Goal: Task Accomplishment & Management: Use online tool/utility

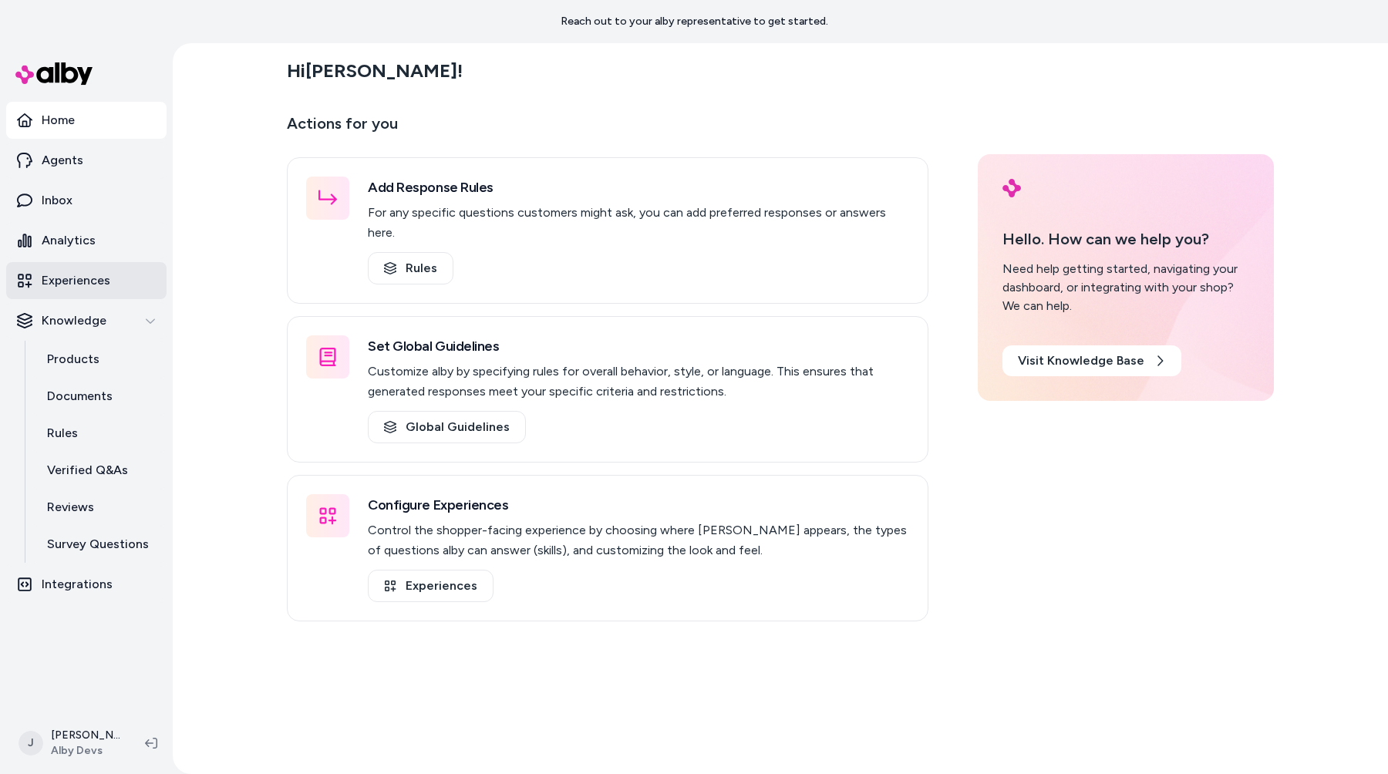
click at [86, 277] on p "Experiences" at bounding box center [76, 280] width 69 height 19
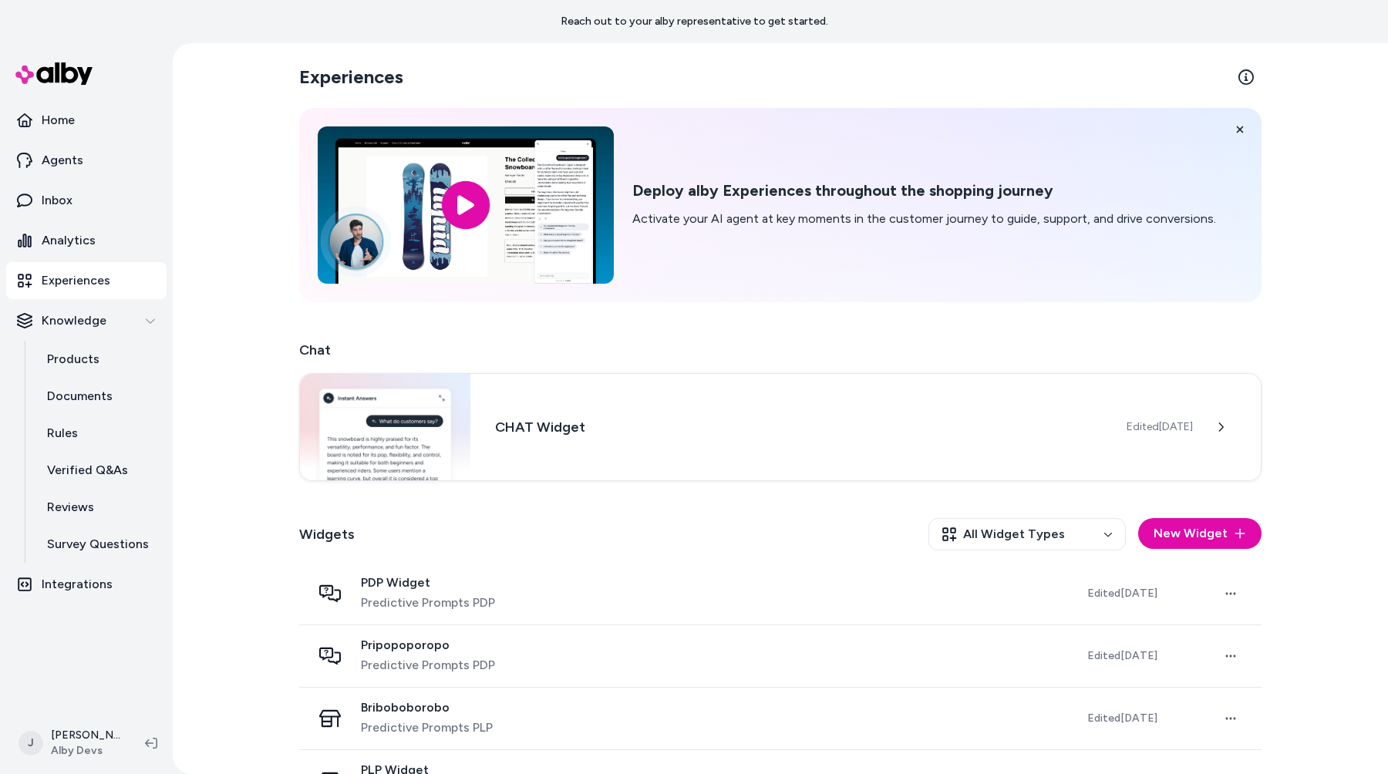
click at [904, 545] on div "Widgets All Widget Types New Widget" at bounding box center [780, 534] width 962 height 57
click at [959, 534] on html "Reach out to your alby representative to get started. Home Agents Inbox Analyti…" at bounding box center [694, 387] width 1388 height 774
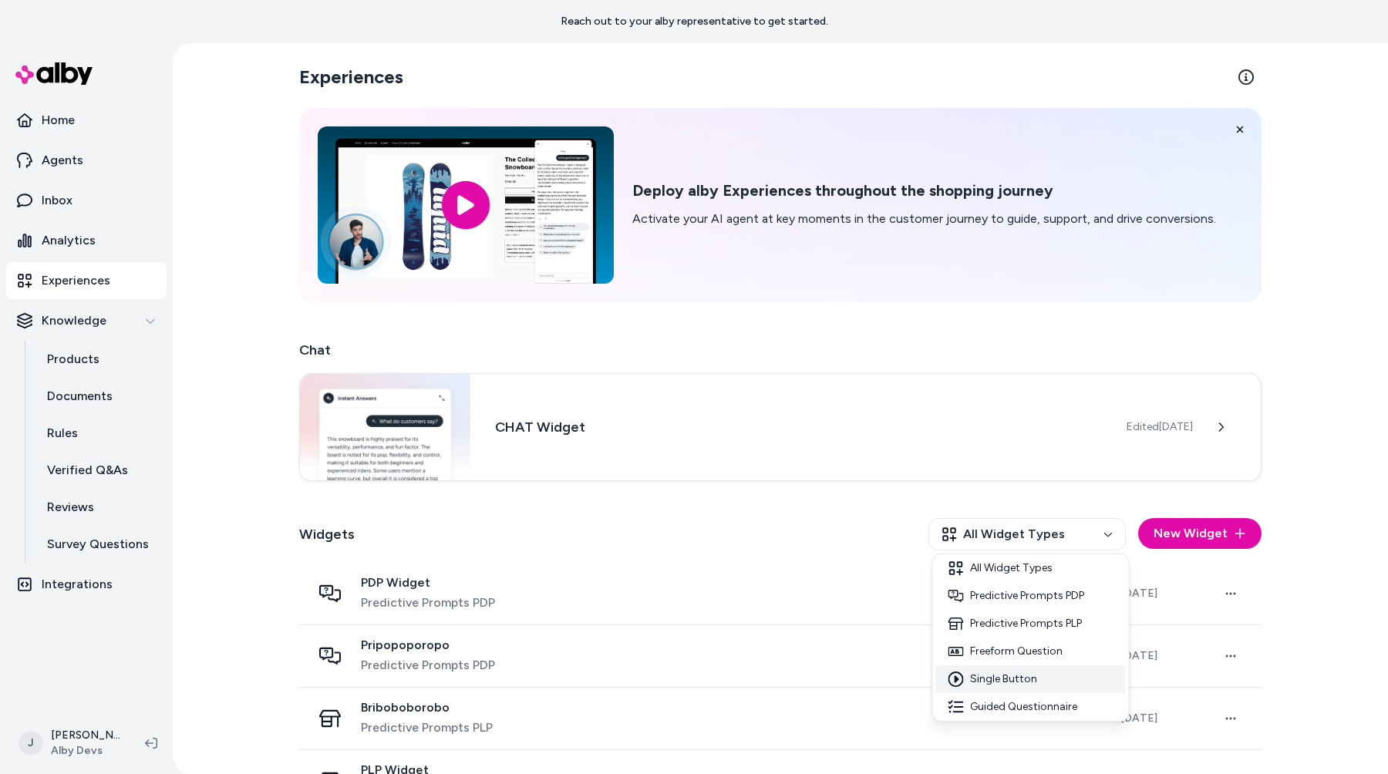
click at [976, 675] on div "Single Button" at bounding box center [1031, 679] width 190 height 28
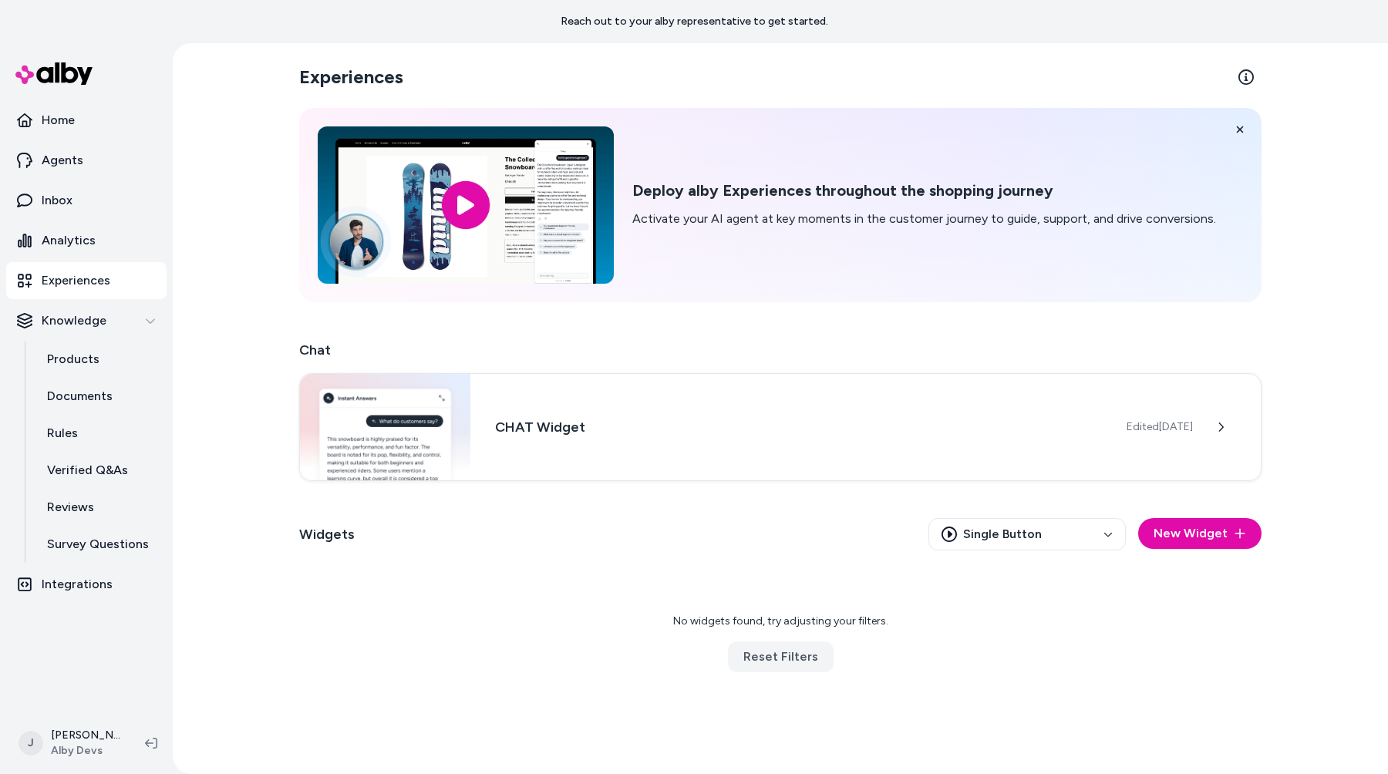
click at [764, 598] on div "No widgets found, try adjusting your filters. Reset Filters" at bounding box center [781, 643] width 938 height 136
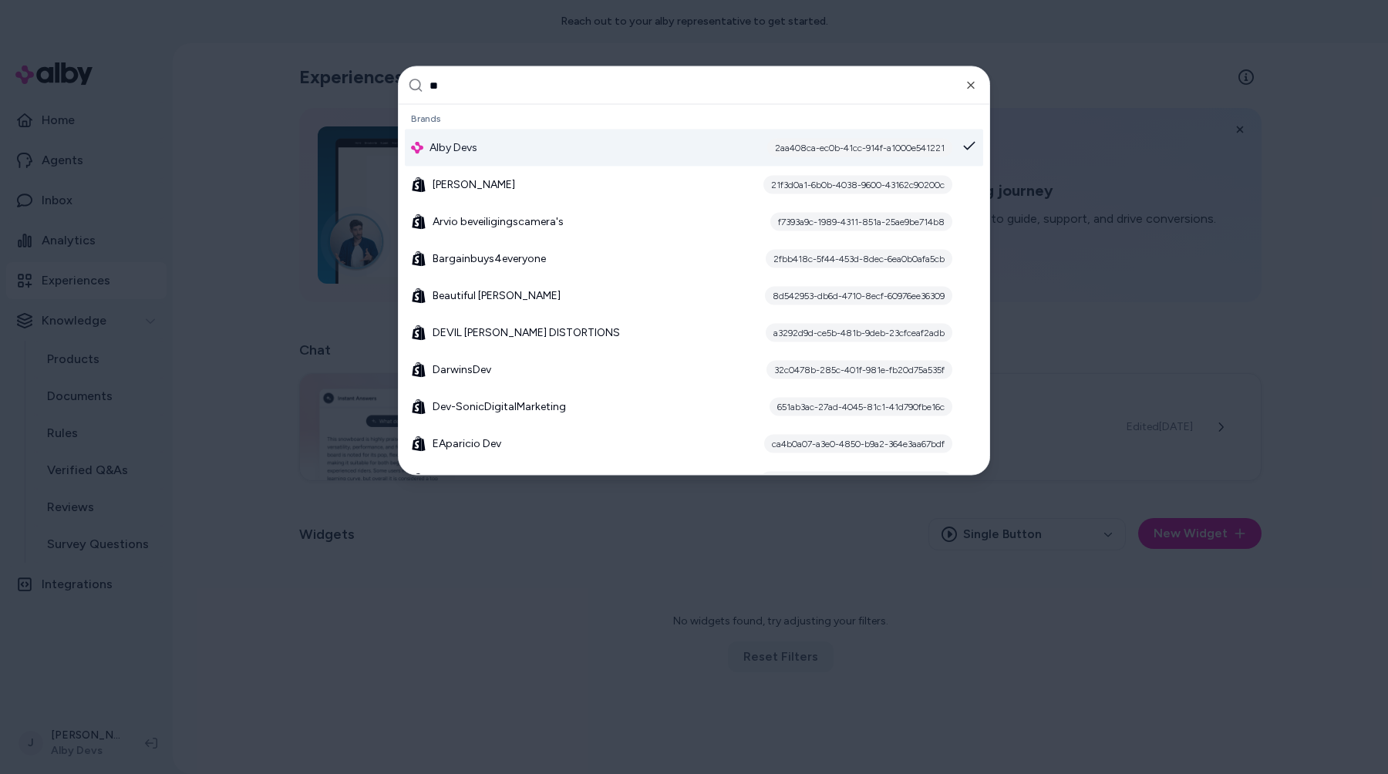
type input "**"
click at [890, 587] on div at bounding box center [694, 387] width 1388 height 774
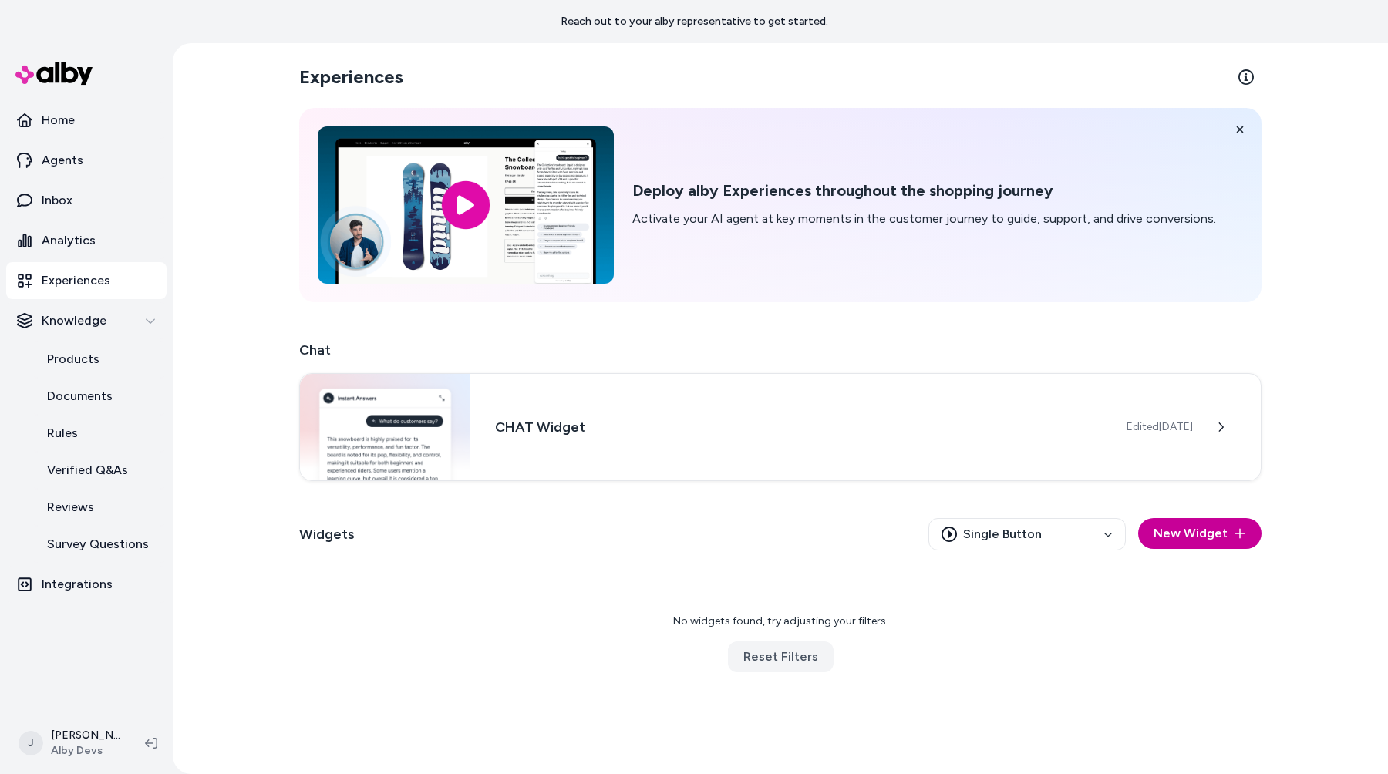
click at [1199, 539] on button "New Widget" at bounding box center [1199, 533] width 123 height 31
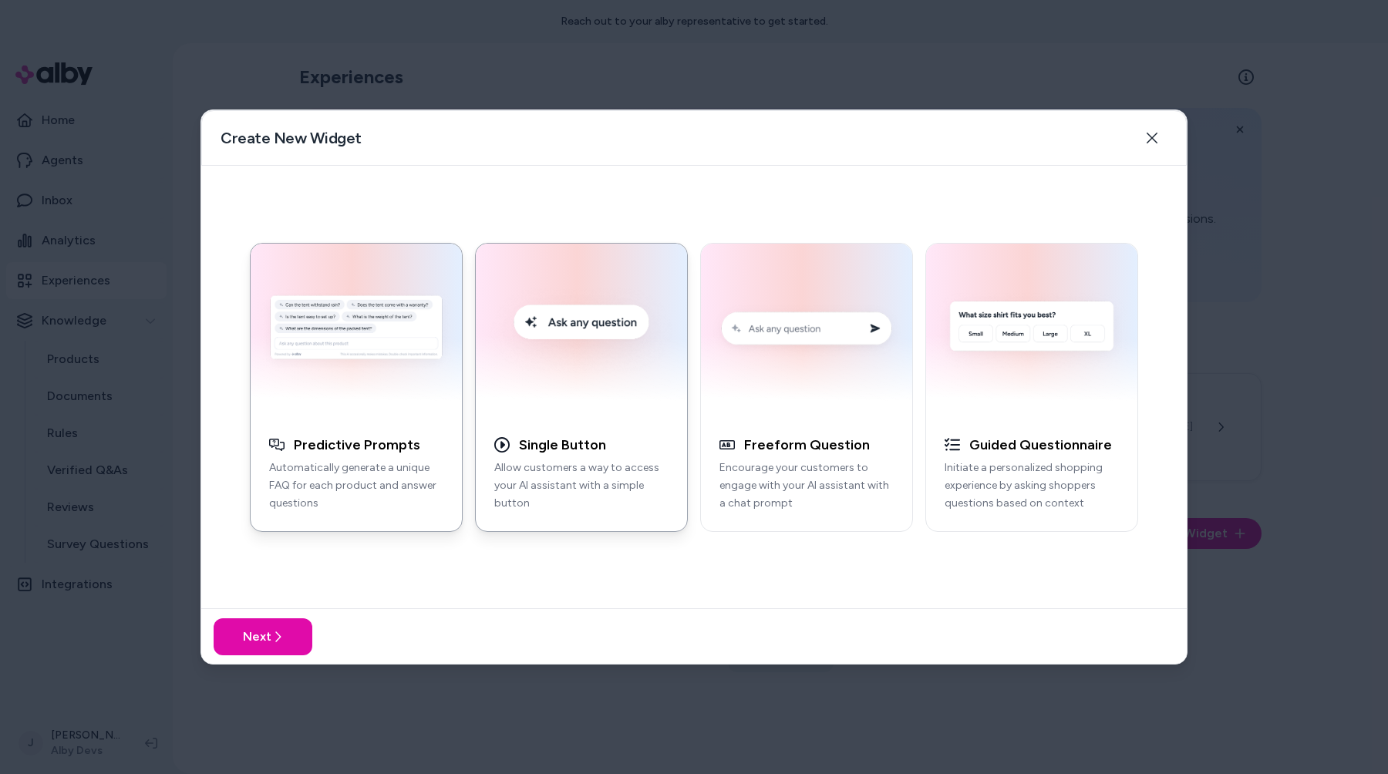
click at [600, 447] on h3 "Single Button" at bounding box center [562, 445] width 87 height 18
click at [279, 638] on icon at bounding box center [277, 637] width 12 height 12
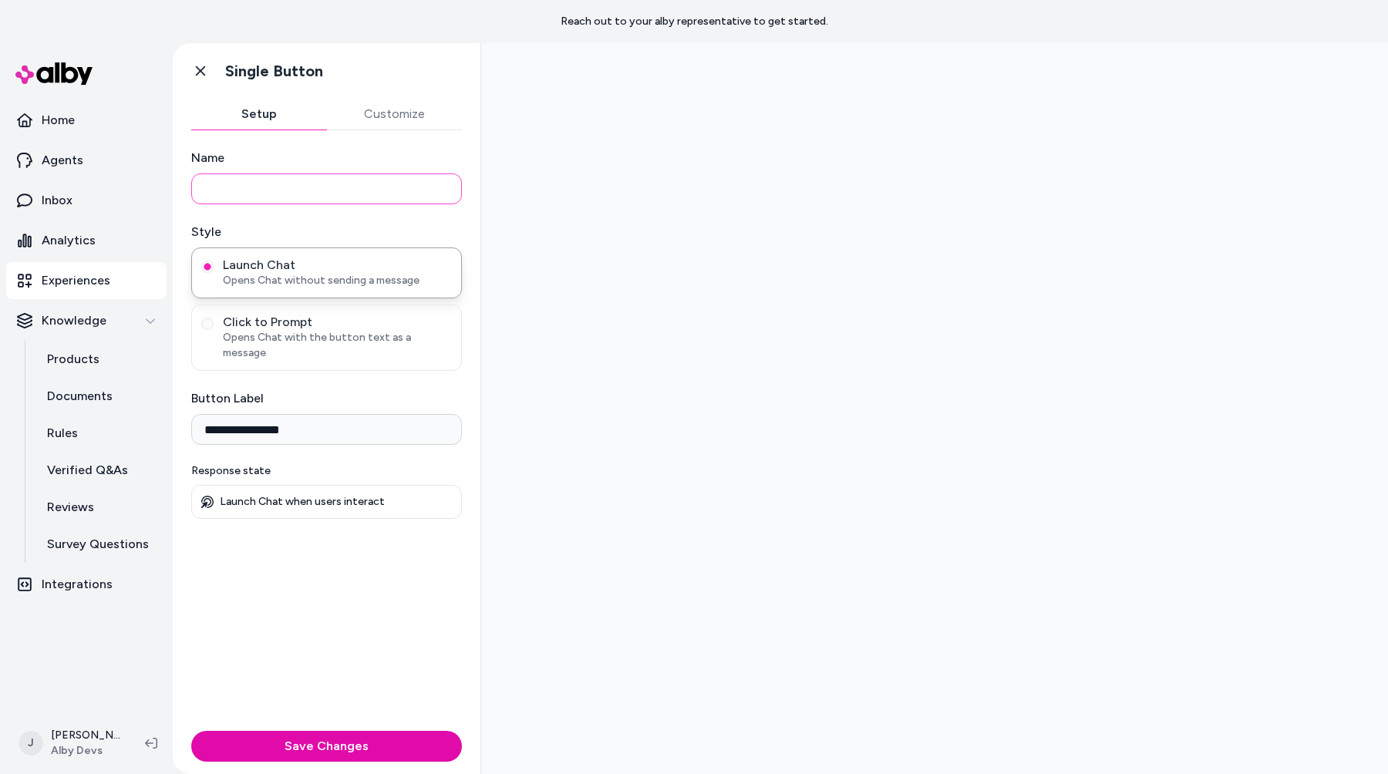
click at [396, 195] on input "Name" at bounding box center [326, 188] width 271 height 31
type input "****"
click at [415, 735] on button "Save Changes" at bounding box center [326, 746] width 271 height 31
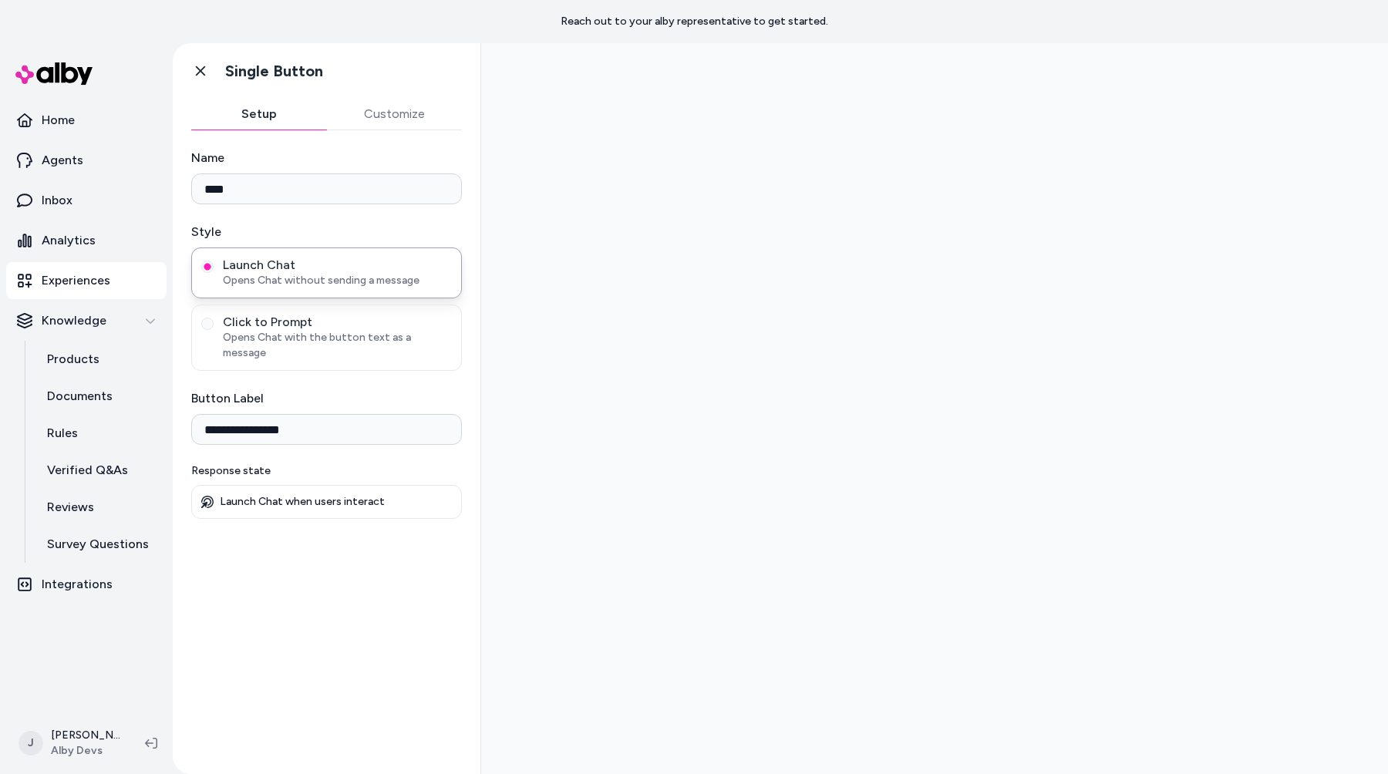
click at [288, 76] on h1 "Single Button" at bounding box center [274, 71] width 98 height 19
copy h1 "Single Button"
click at [208, 82] on link "Go back" at bounding box center [200, 71] width 31 height 31
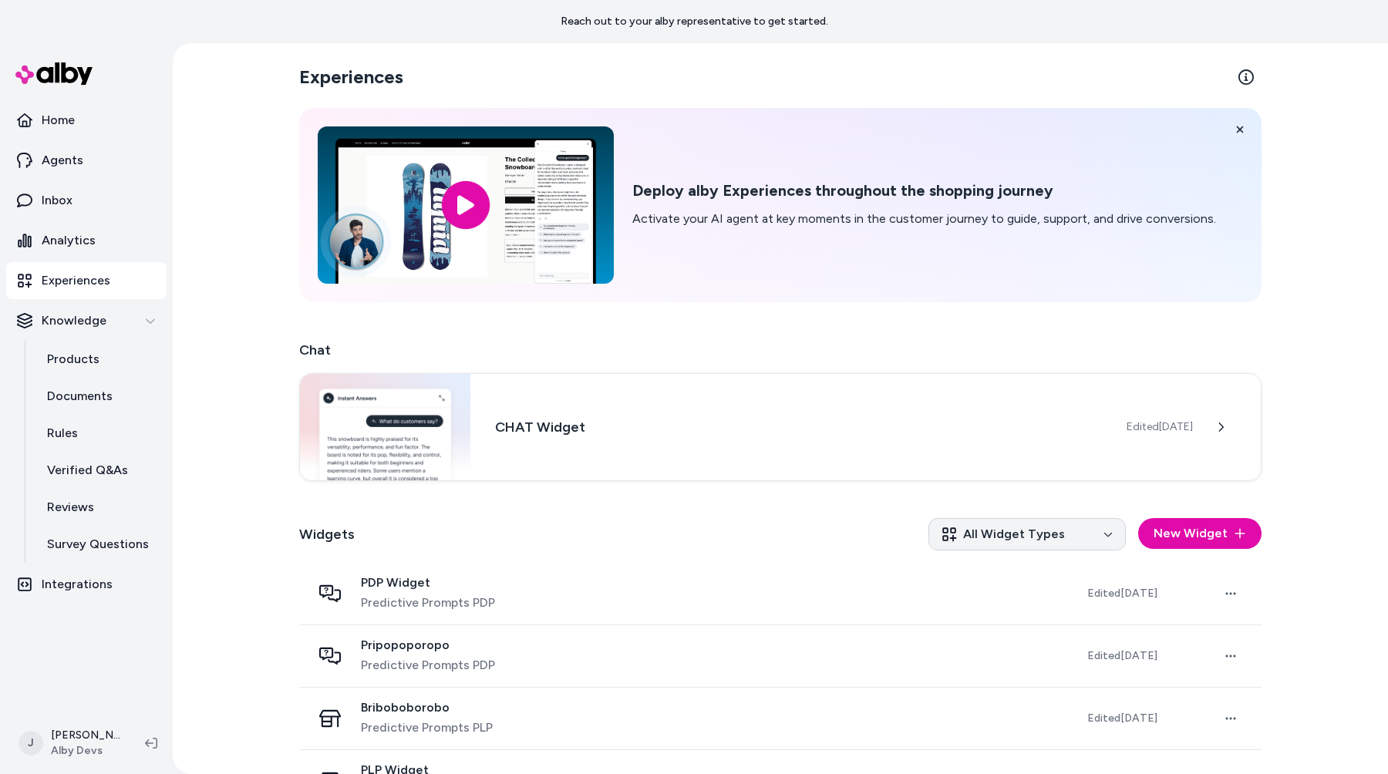
click at [1063, 534] on html "Reach out to your alby representative to get started. Home Agents Inbox Analyti…" at bounding box center [694, 387] width 1388 height 774
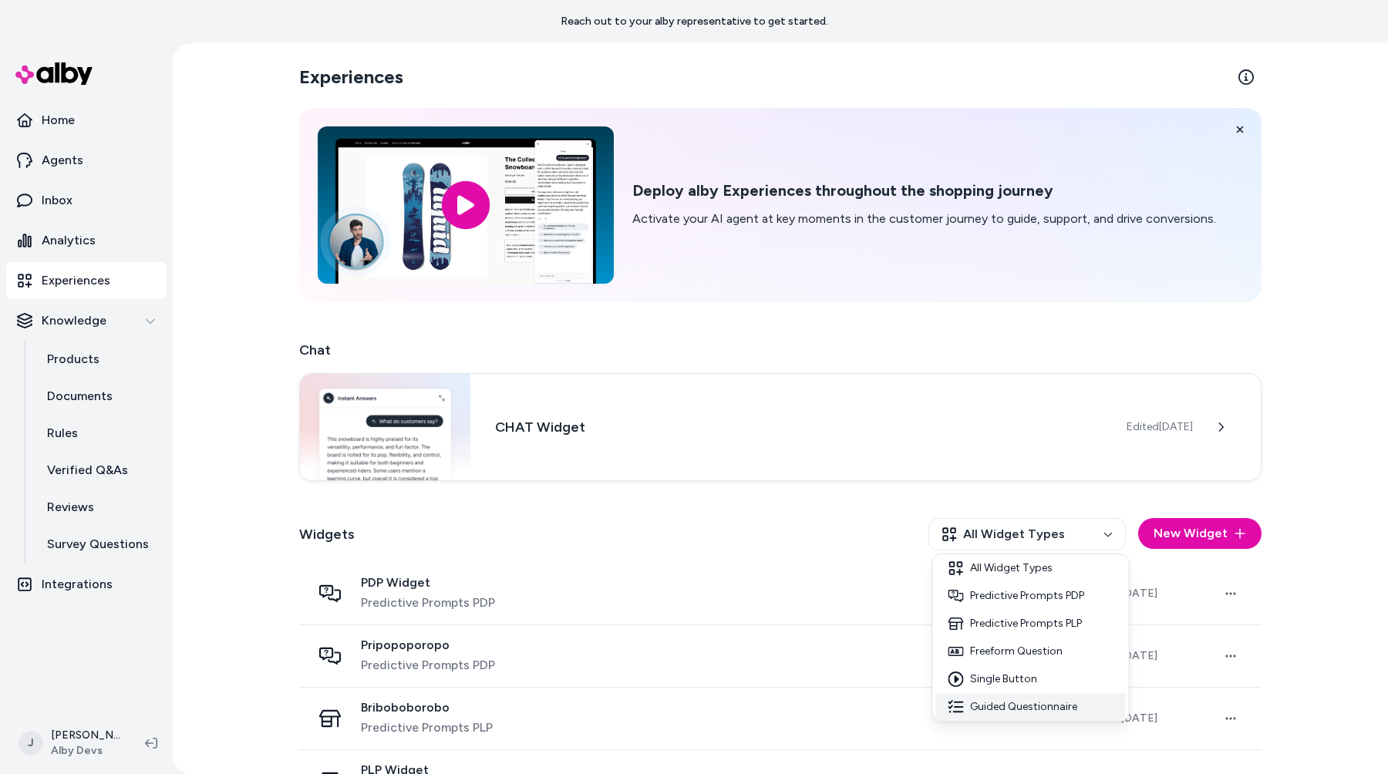
click at [1036, 706] on div "Guided Questionnaire" at bounding box center [1031, 707] width 190 height 28
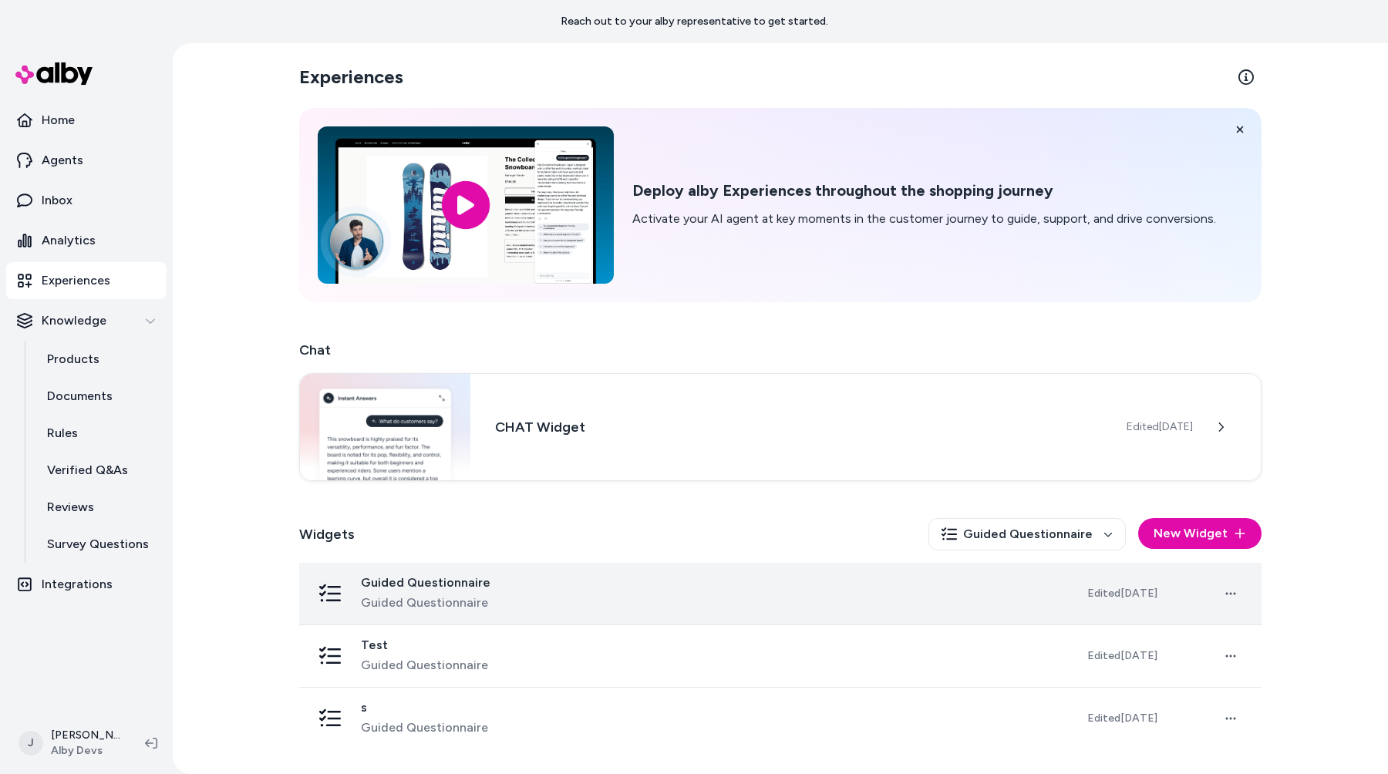
click at [853, 595] on div "Guided Questionnaire Guided Questionnaire" at bounding box center [687, 593] width 751 height 37
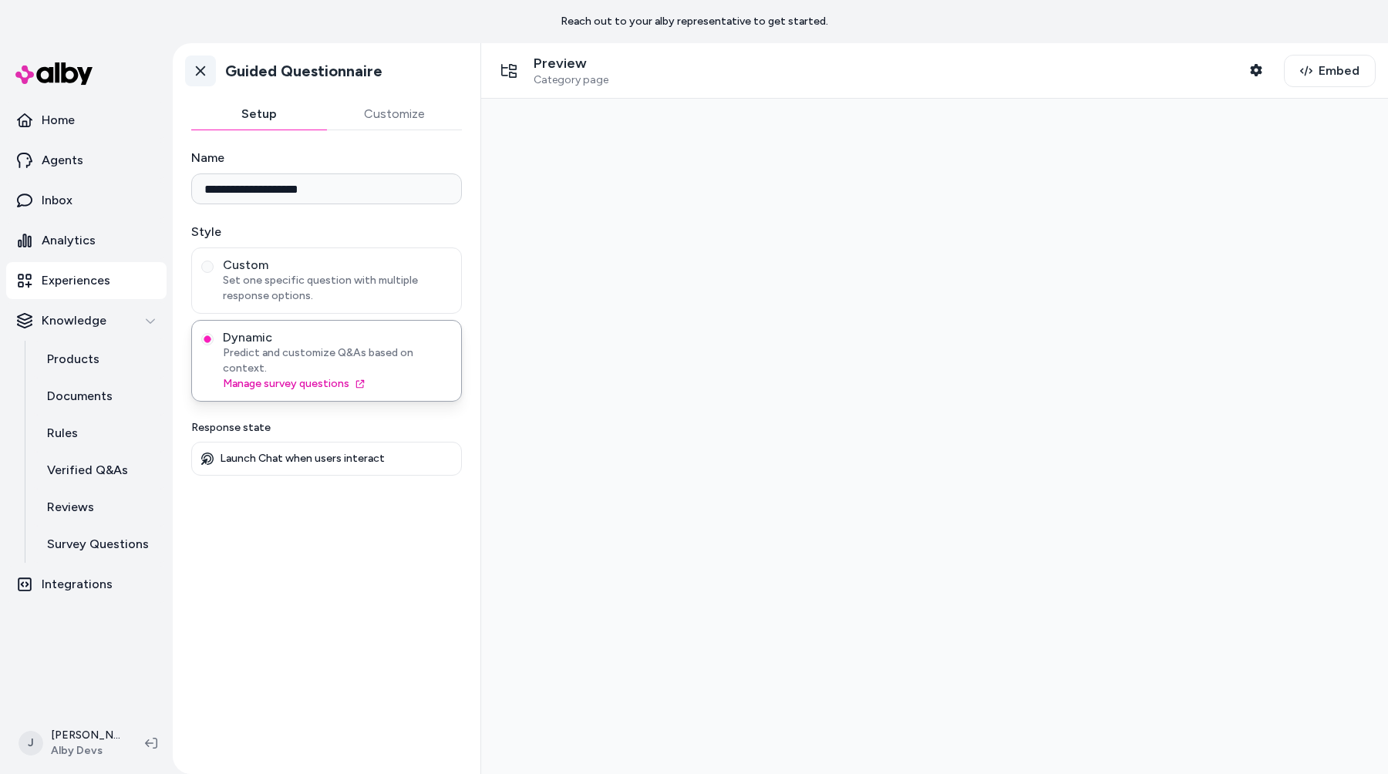
click at [198, 67] on icon at bounding box center [200, 70] width 15 height 15
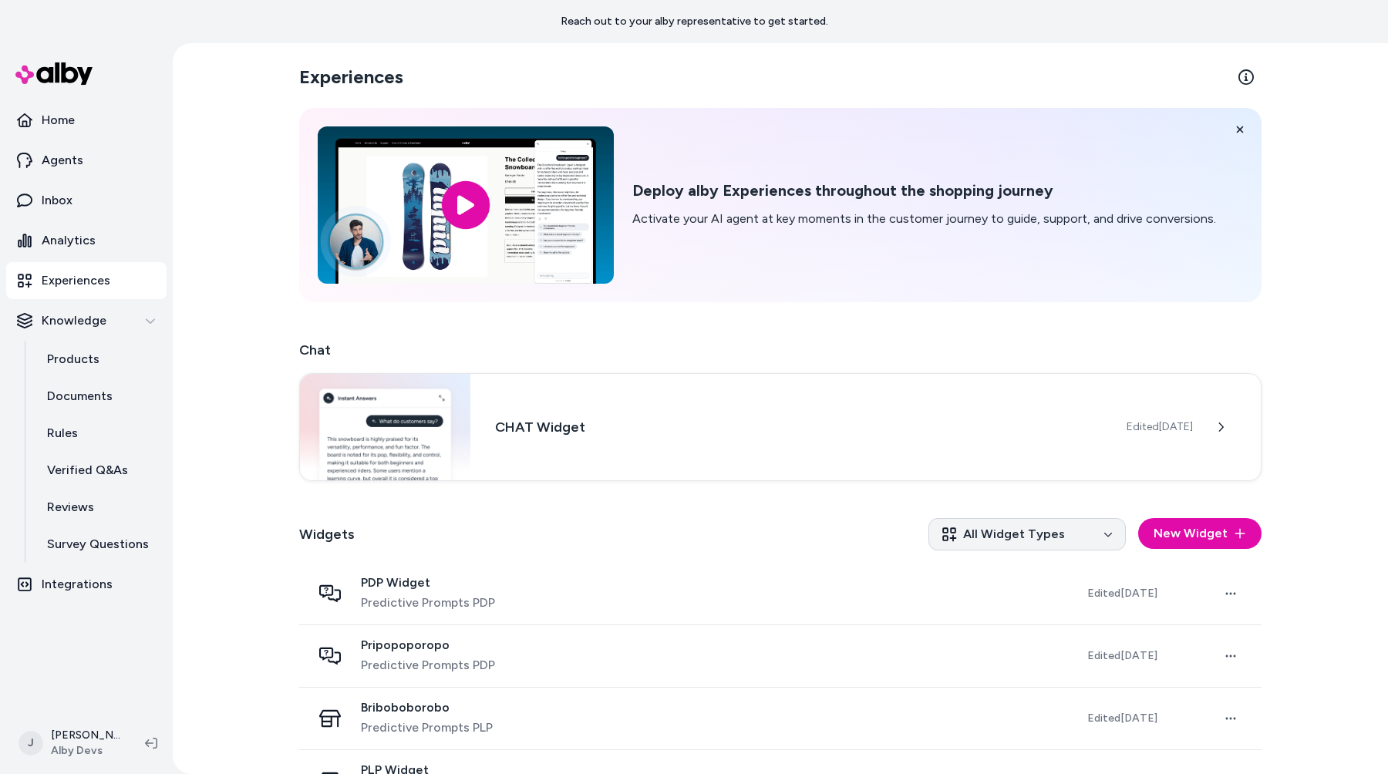
click at [986, 544] on html "Reach out to your alby representative to get started. Home Agents Inbox Analyti…" at bounding box center [694, 387] width 1388 height 774
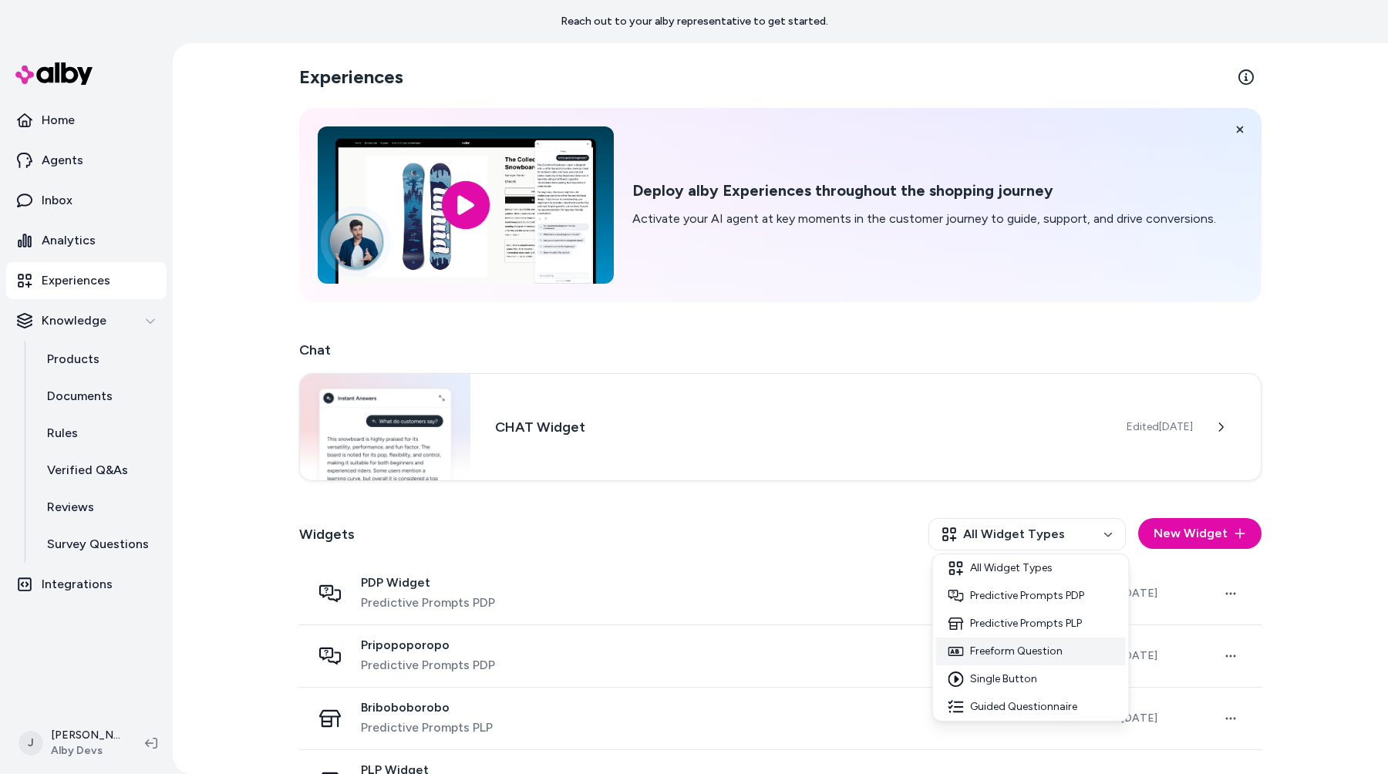
click at [1013, 648] on div "Freeform Question" at bounding box center [1031, 652] width 190 height 28
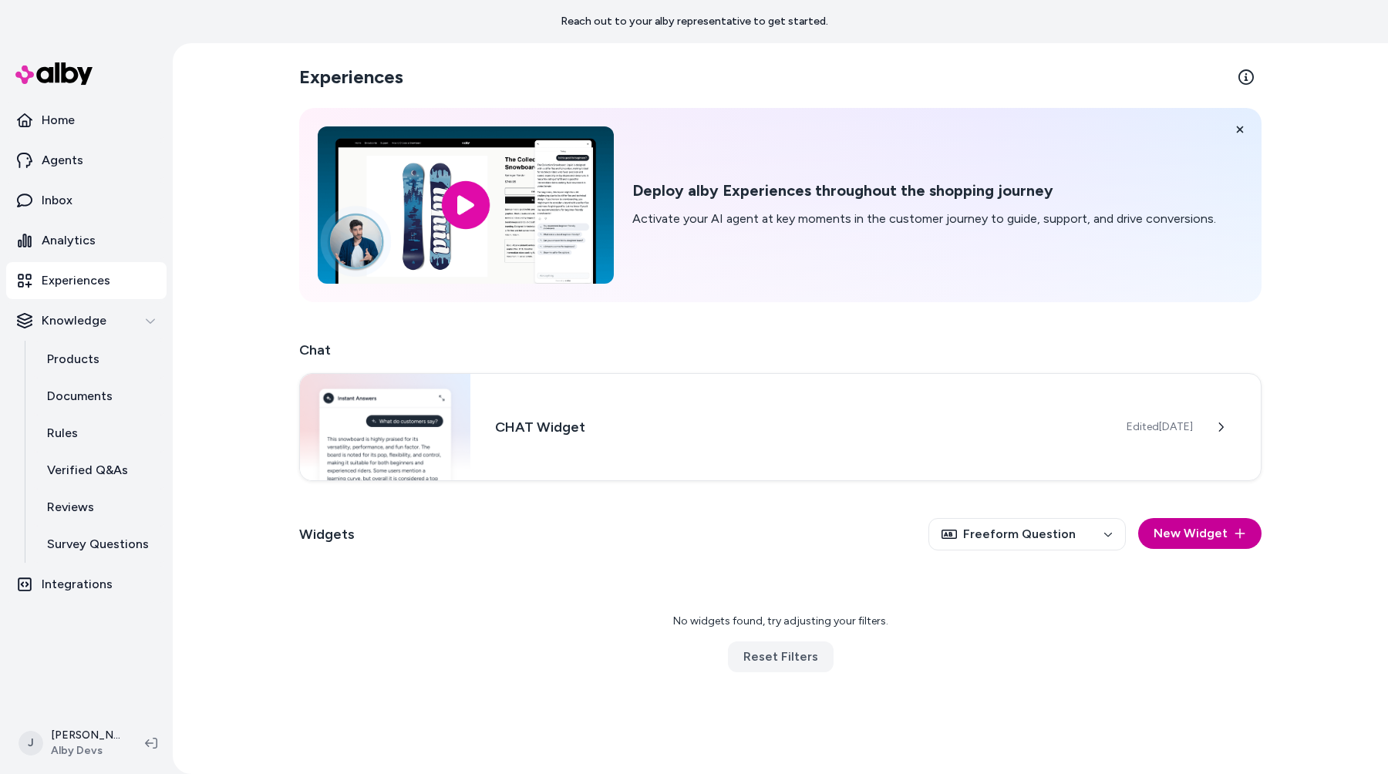
click at [1221, 534] on button "New Widget" at bounding box center [1199, 533] width 123 height 31
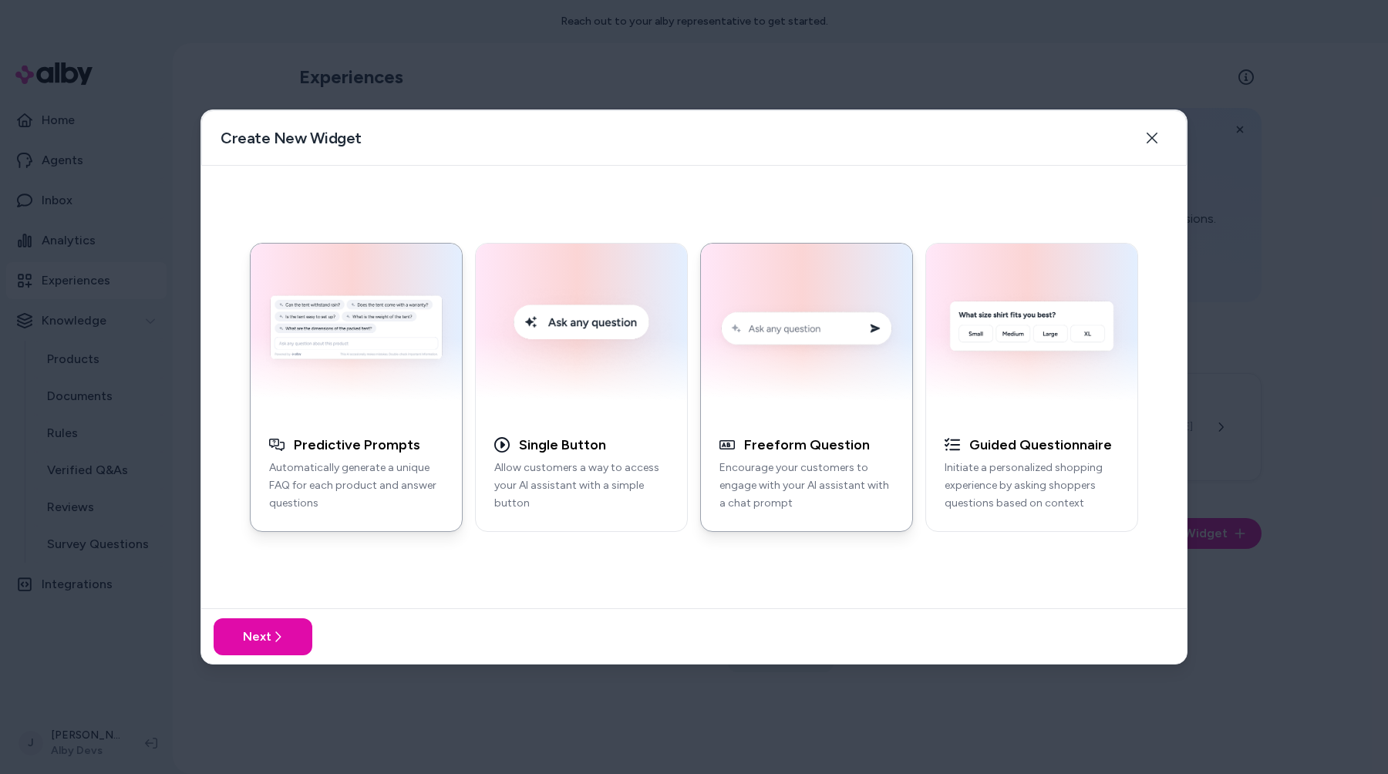
click at [824, 430] on button "Freeform Question Encourage your customers to engage with your AI assistant wit…" at bounding box center [806, 387] width 213 height 289
click at [265, 636] on button "Next" at bounding box center [263, 636] width 99 height 37
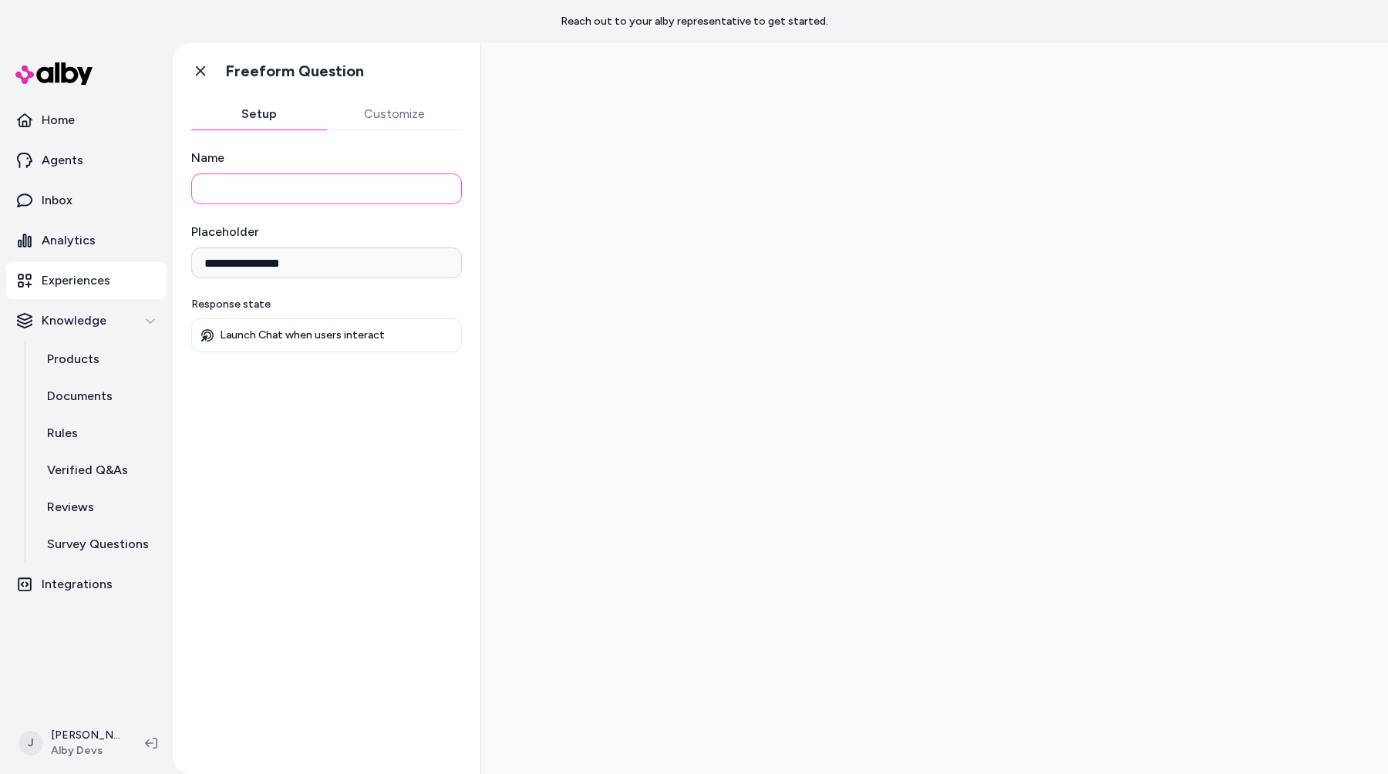
click at [369, 203] on input "Name" at bounding box center [326, 188] width 271 height 31
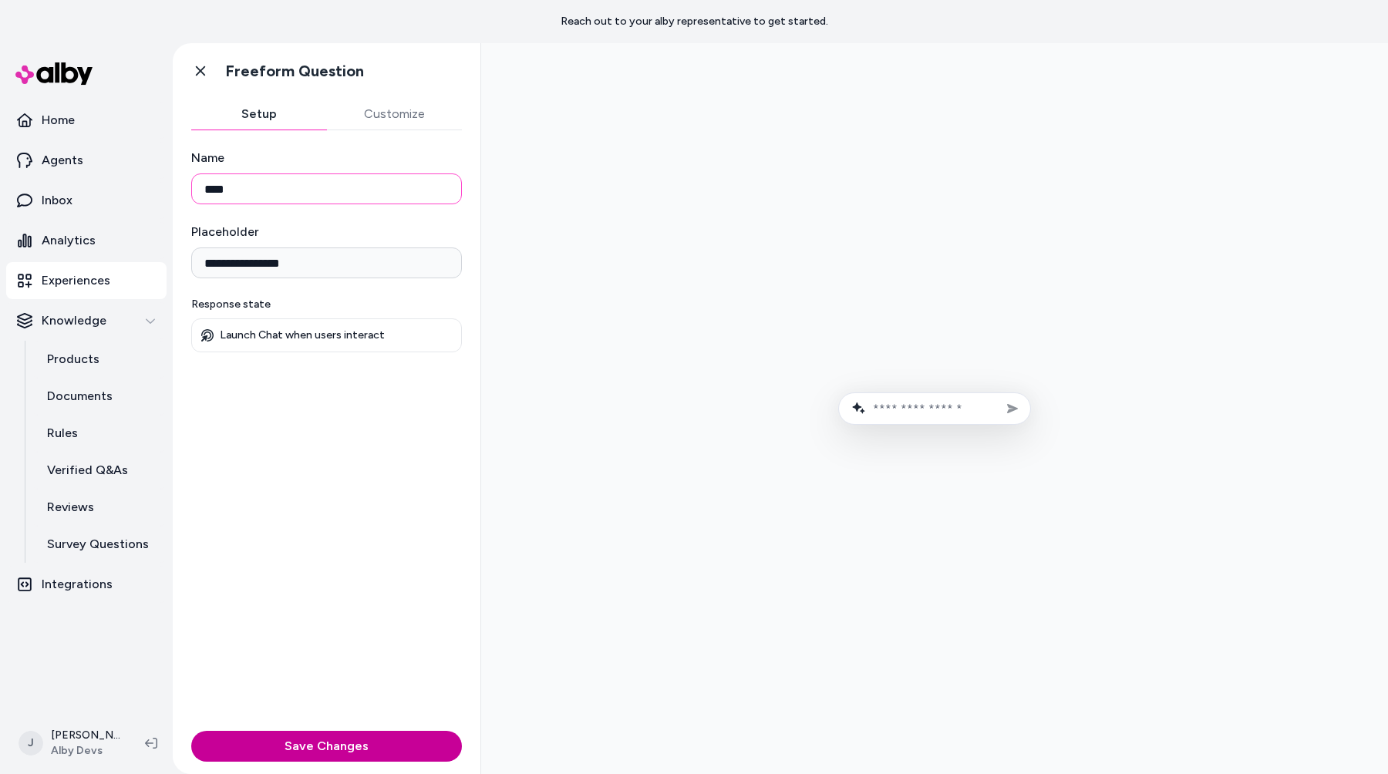
type input "****"
click at [362, 737] on button "Save Changes" at bounding box center [326, 746] width 271 height 31
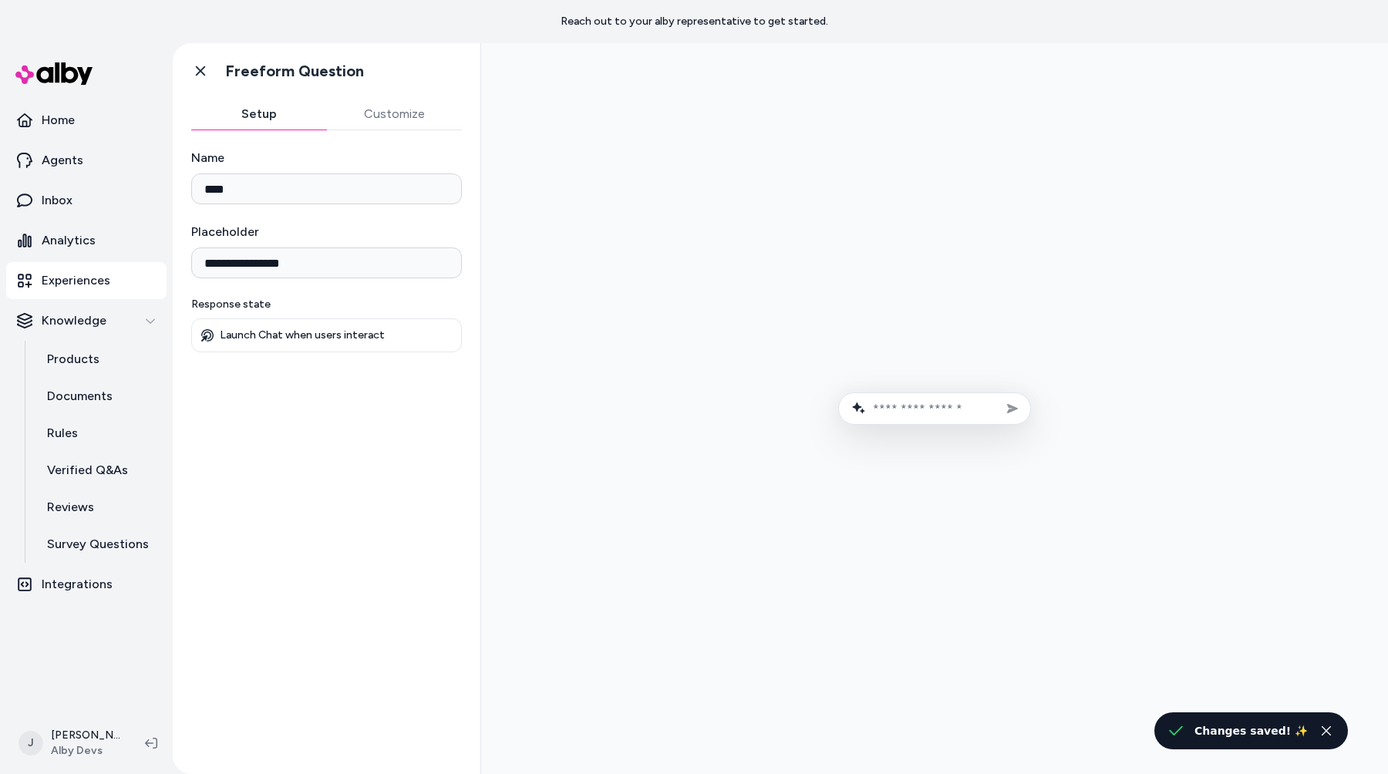
click at [433, 539] on div "**********" at bounding box center [327, 442] width 308 height 625
click at [305, 589] on div "**********" at bounding box center [327, 442] width 308 height 625
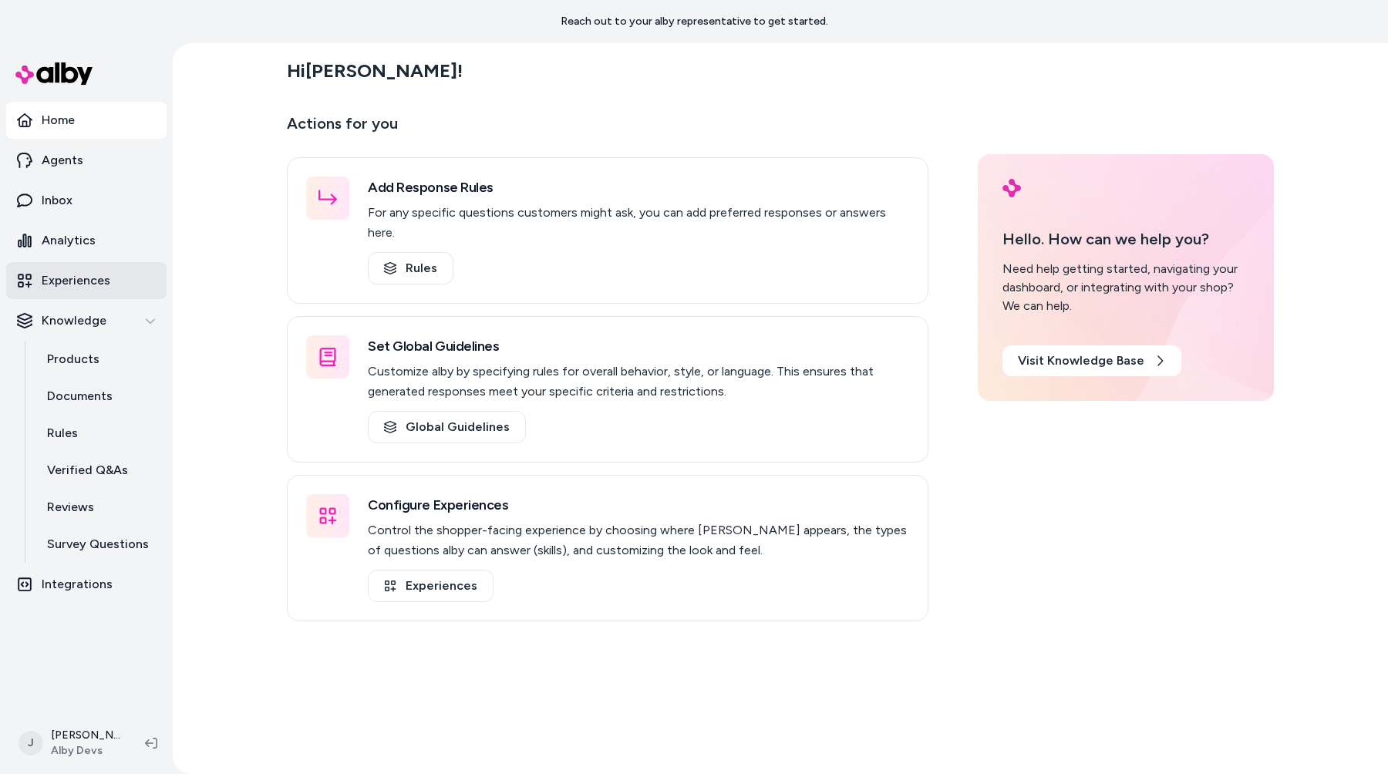
click at [119, 283] on link "Experiences" at bounding box center [86, 280] width 160 height 37
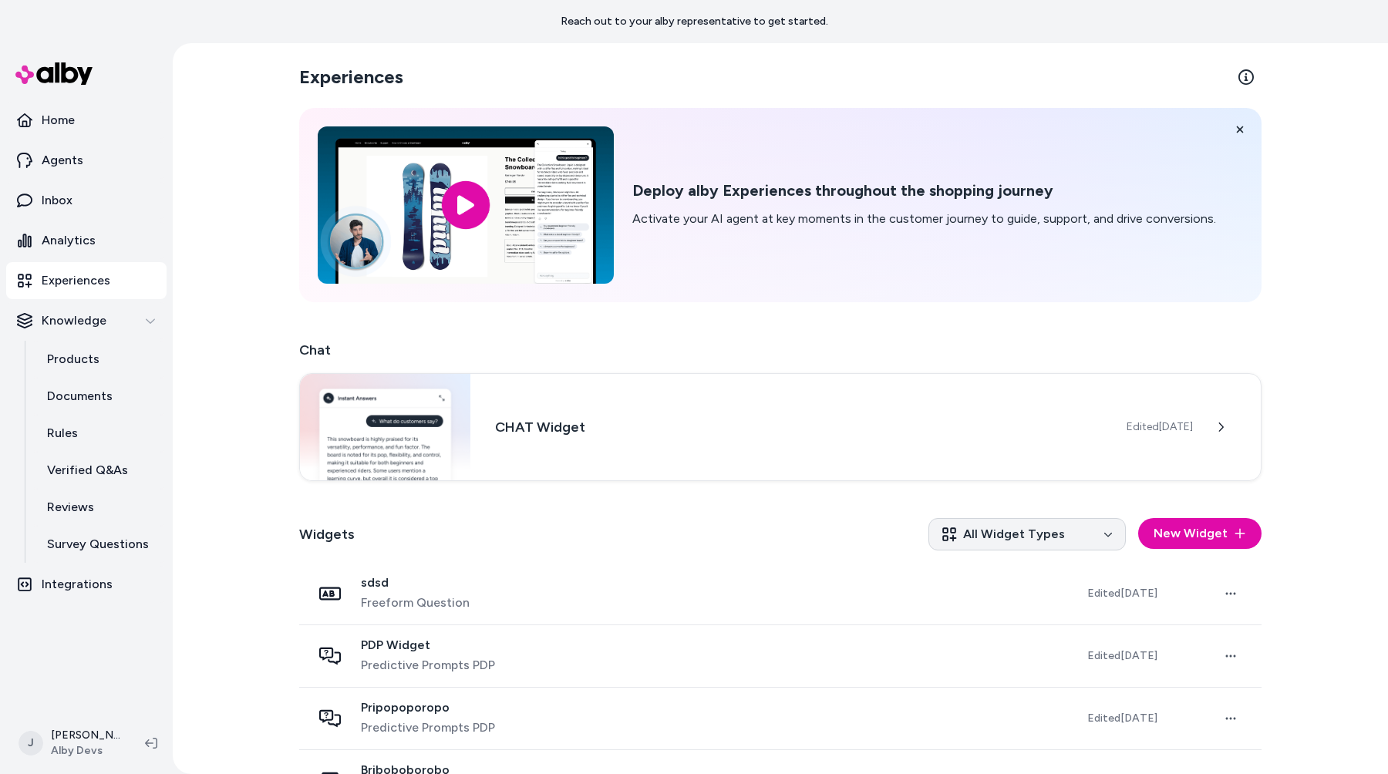
click at [1034, 542] on html "Reach out to your alby representative to get started. Home Agents Inbox Analyti…" at bounding box center [694, 387] width 1388 height 774
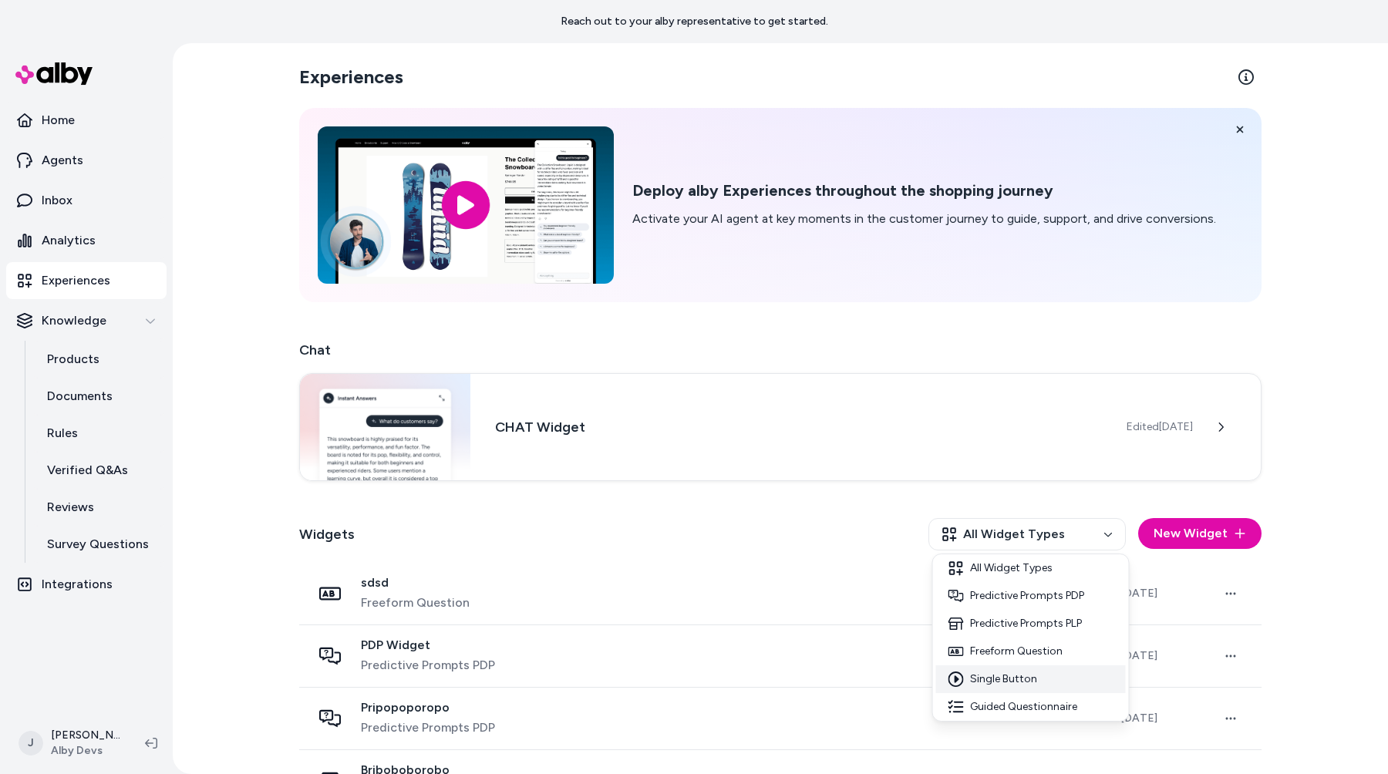
click at [1020, 671] on div "Single Button" at bounding box center [1031, 679] width 190 height 28
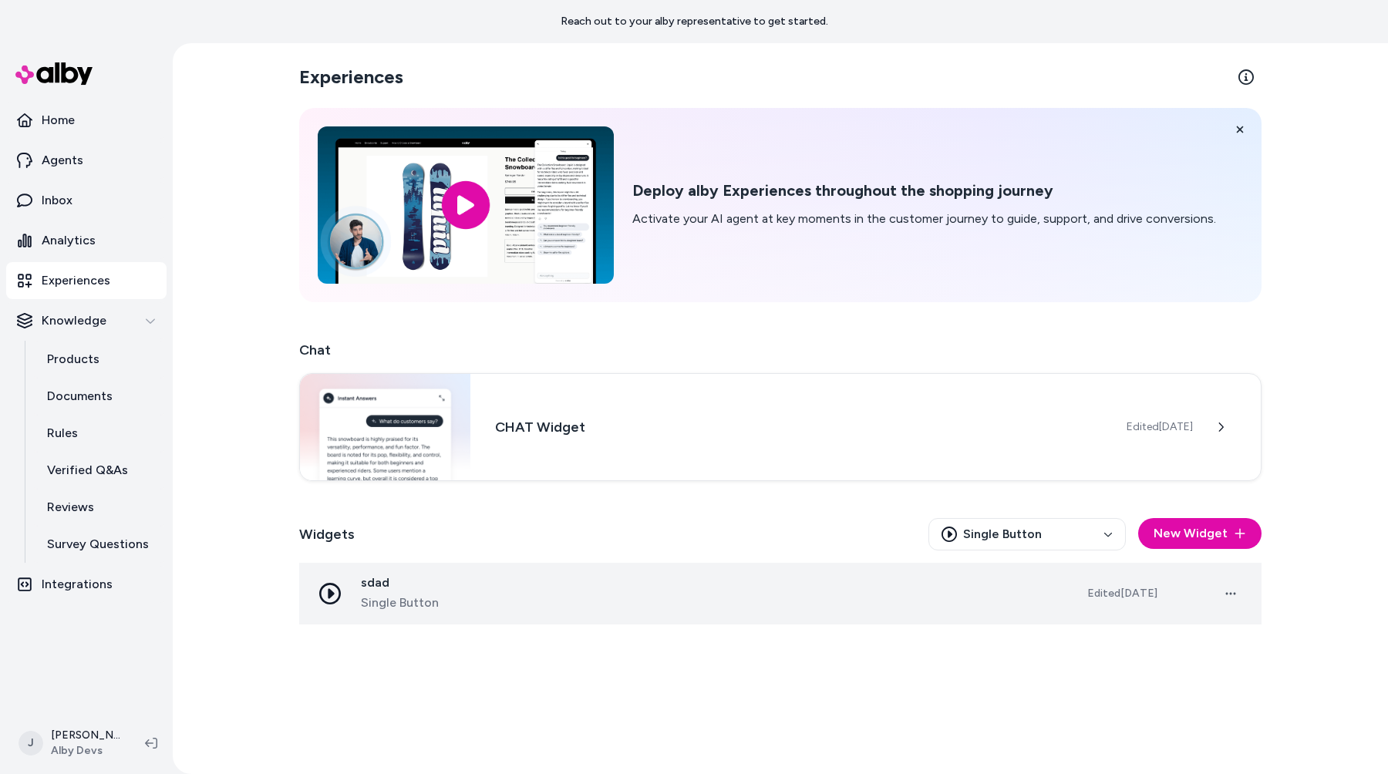
click at [881, 611] on div "sdad Single Button" at bounding box center [687, 593] width 751 height 37
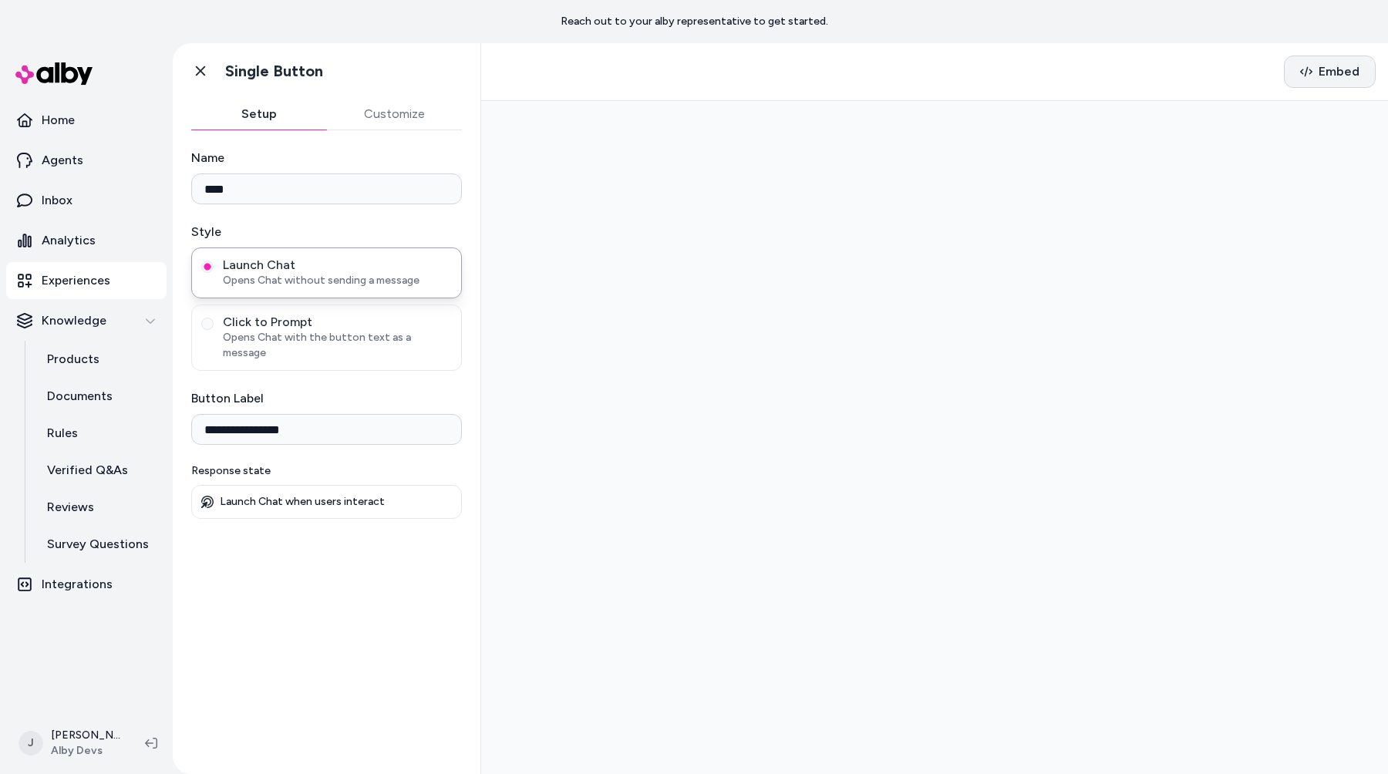
click at [1324, 73] on span "Embed" at bounding box center [1339, 71] width 41 height 19
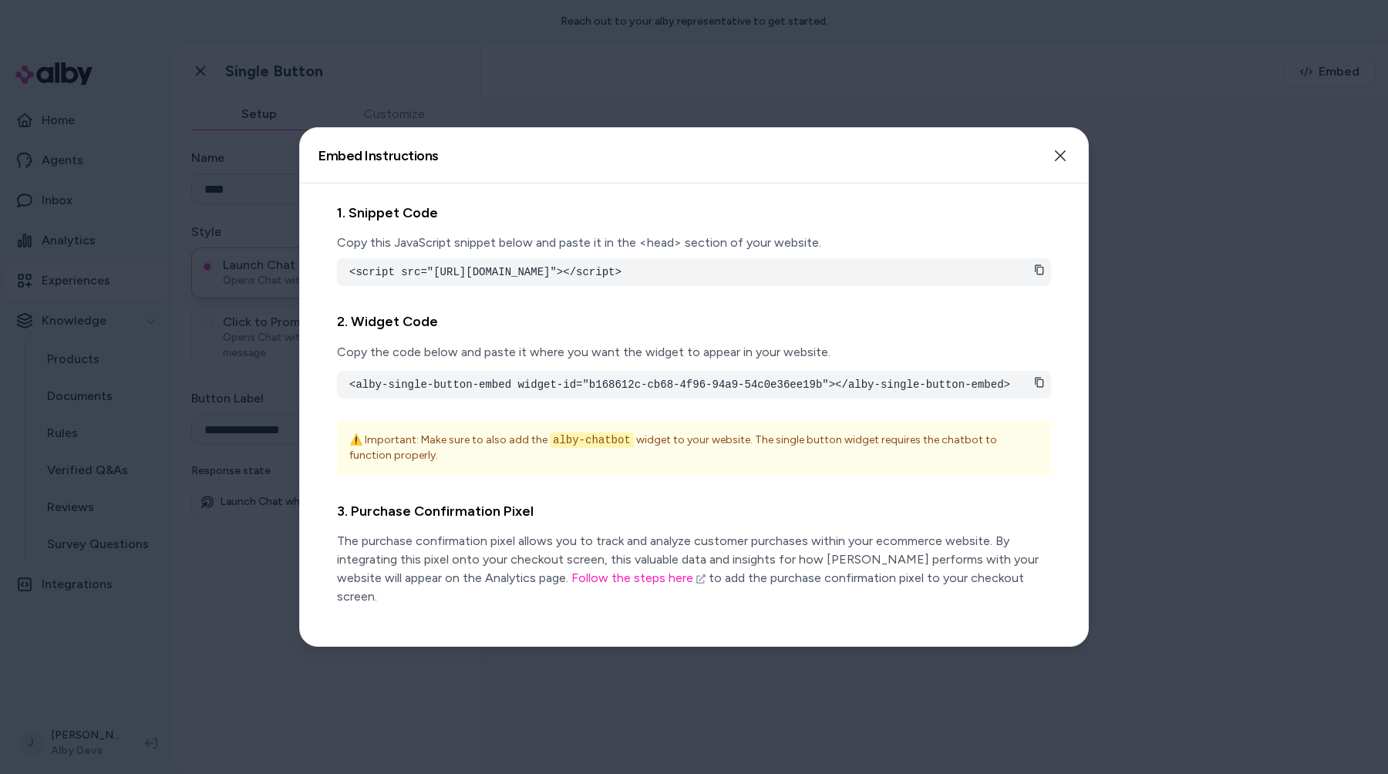
click at [1164, 276] on div at bounding box center [694, 387] width 1388 height 774
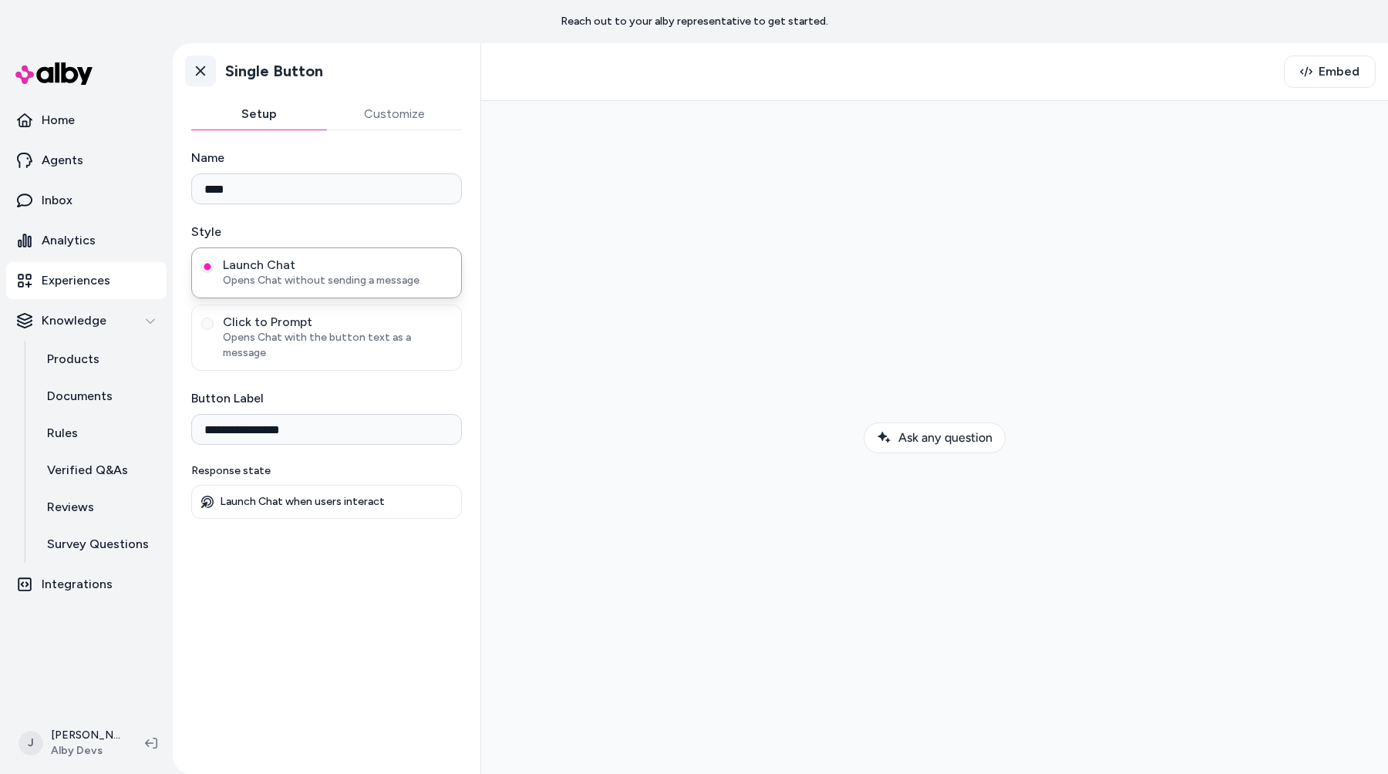
click at [196, 71] on icon at bounding box center [200, 70] width 15 height 15
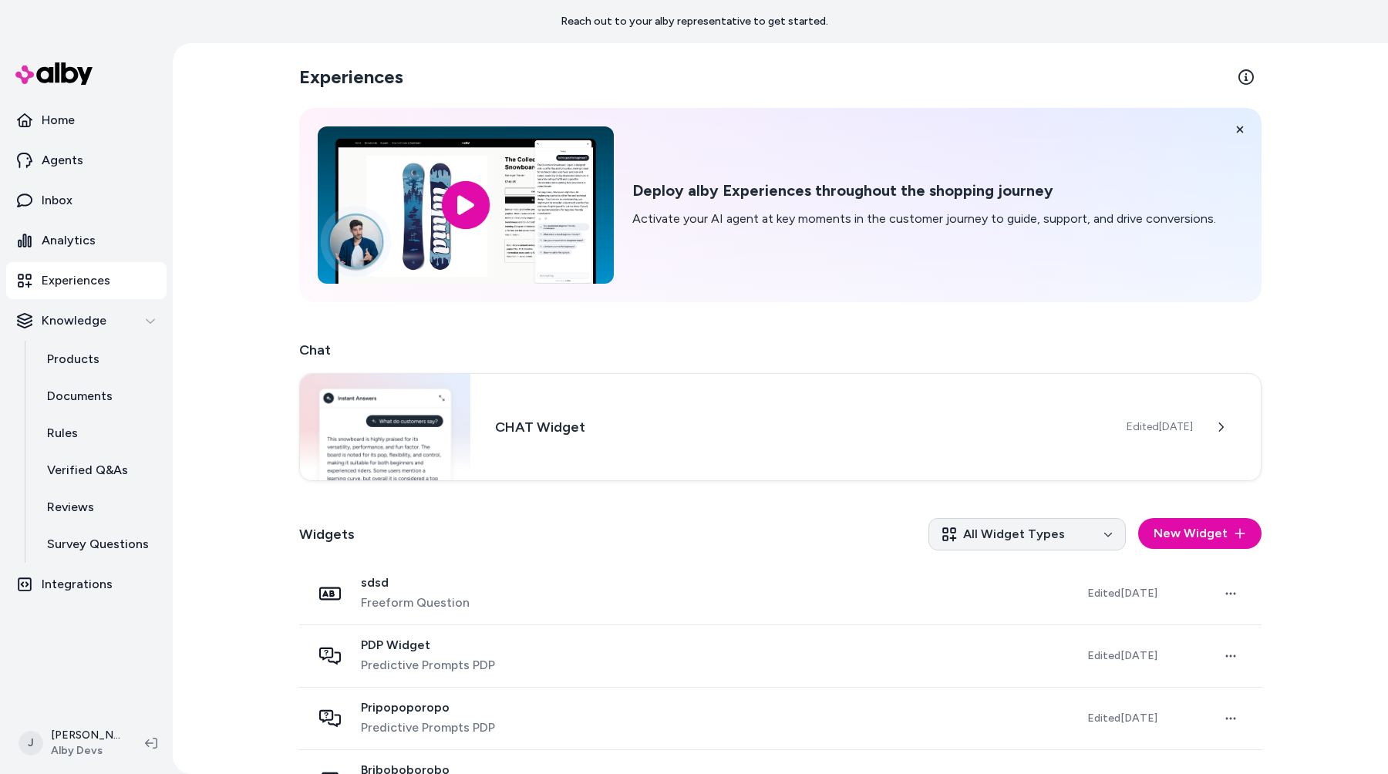
click at [1026, 525] on html "Reach out to your alby representative to get started. Home Agents Inbox Analyti…" at bounding box center [694, 387] width 1388 height 774
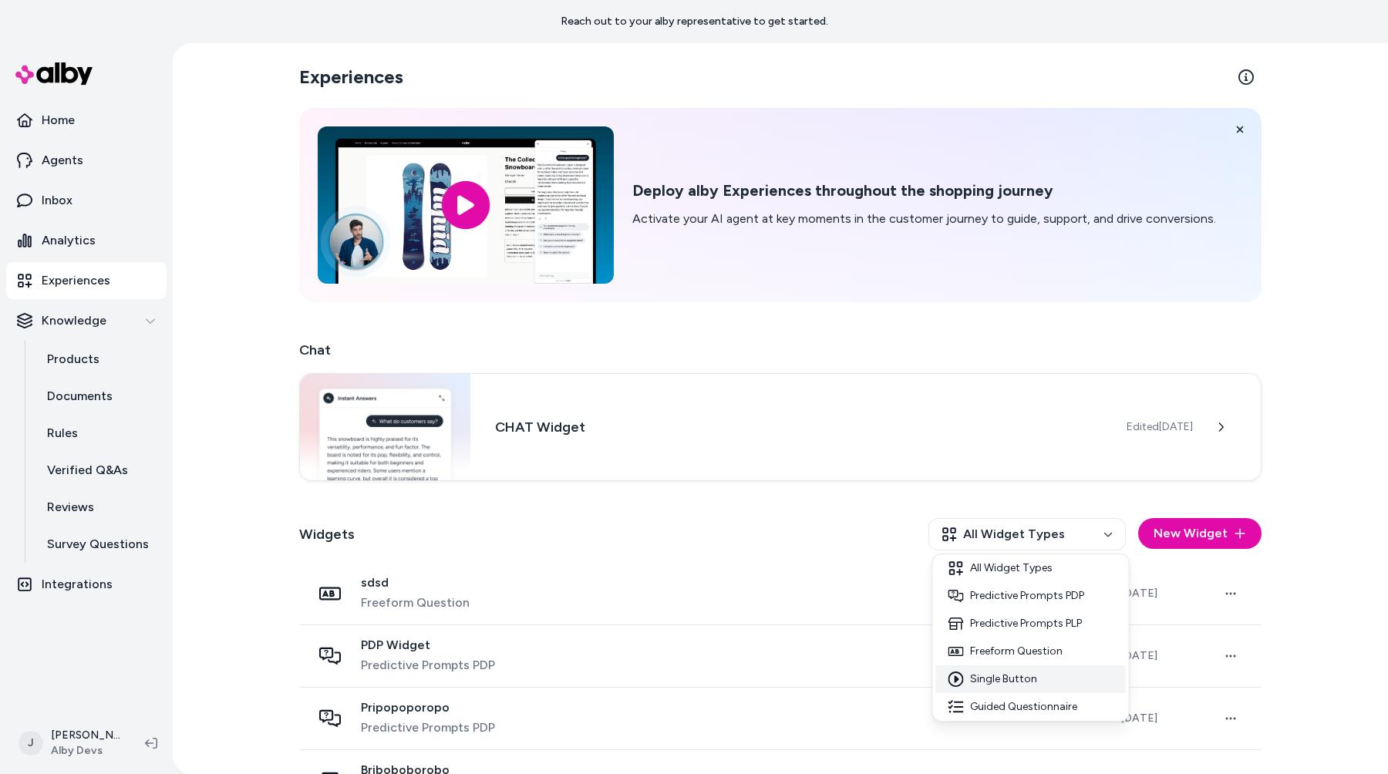
click at [1020, 675] on div "Single Button" at bounding box center [1031, 679] width 190 height 28
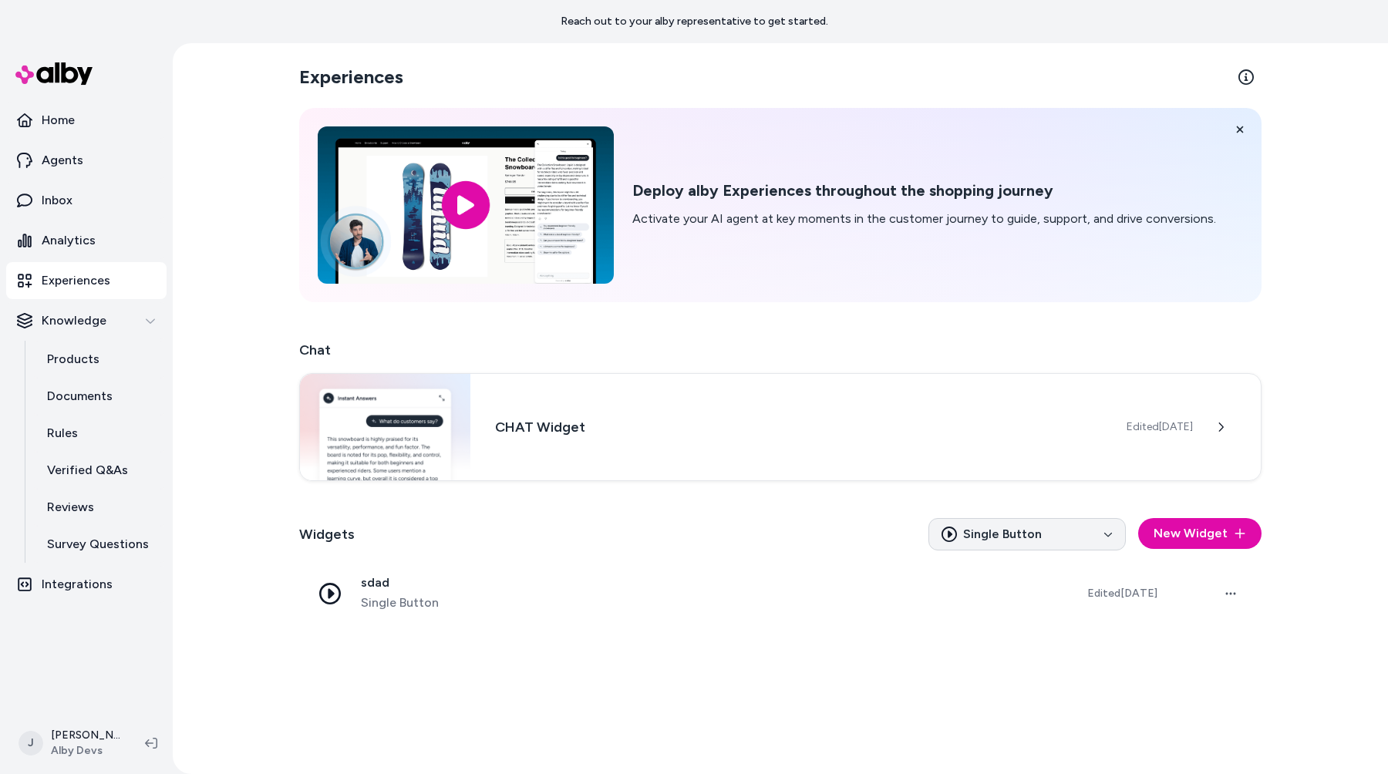
click at [1035, 544] on html "Reach out to your alby representative to get started. Home Agents Inbox Analyti…" at bounding box center [694, 387] width 1388 height 774
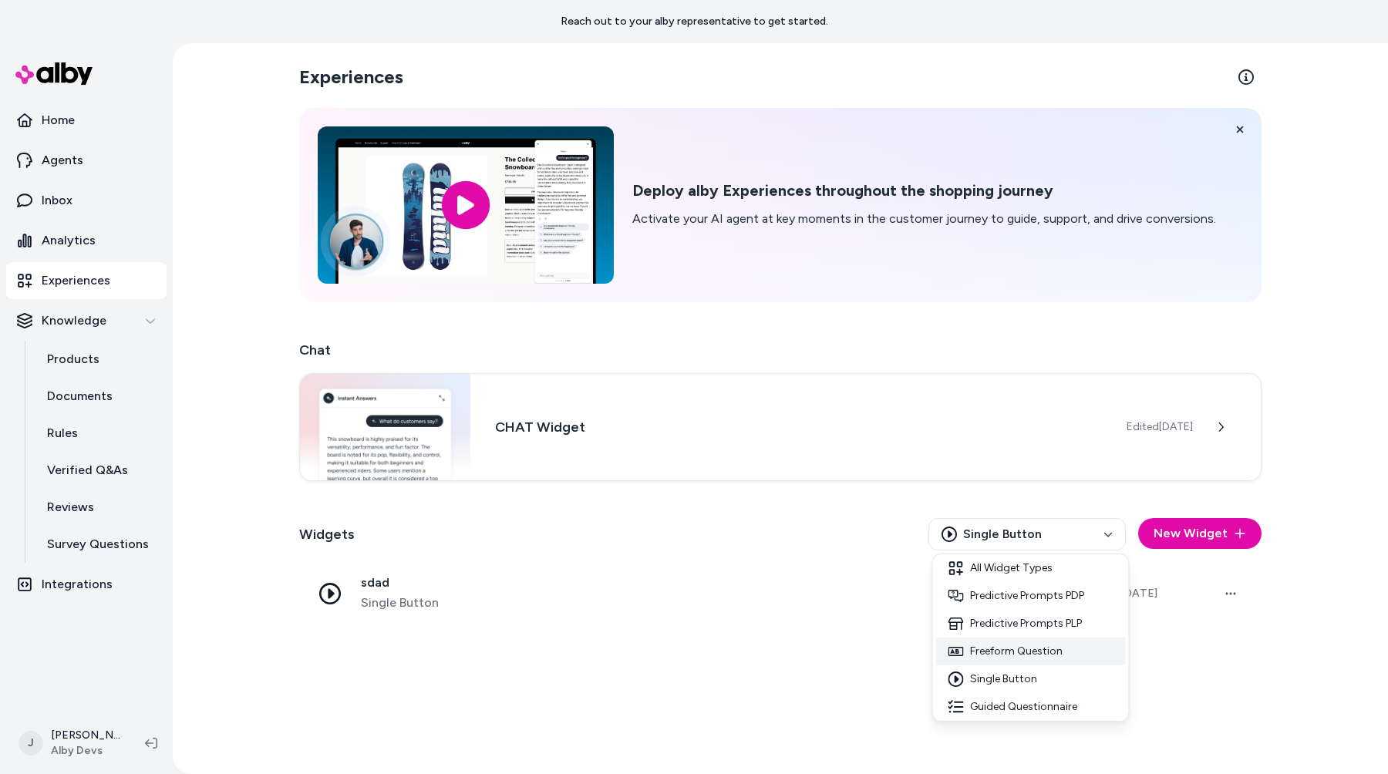
click at [1029, 648] on div "Freeform Question" at bounding box center [1031, 652] width 190 height 28
click at [1047, 544] on html "Reach out to your alby representative to get started. Home Agents Inbox Analyti…" at bounding box center [694, 387] width 1388 height 774
click at [856, 533] on html "Reach out to your alby representative to get started. Home Agents Inbox Analyti…" at bounding box center [694, 387] width 1388 height 774
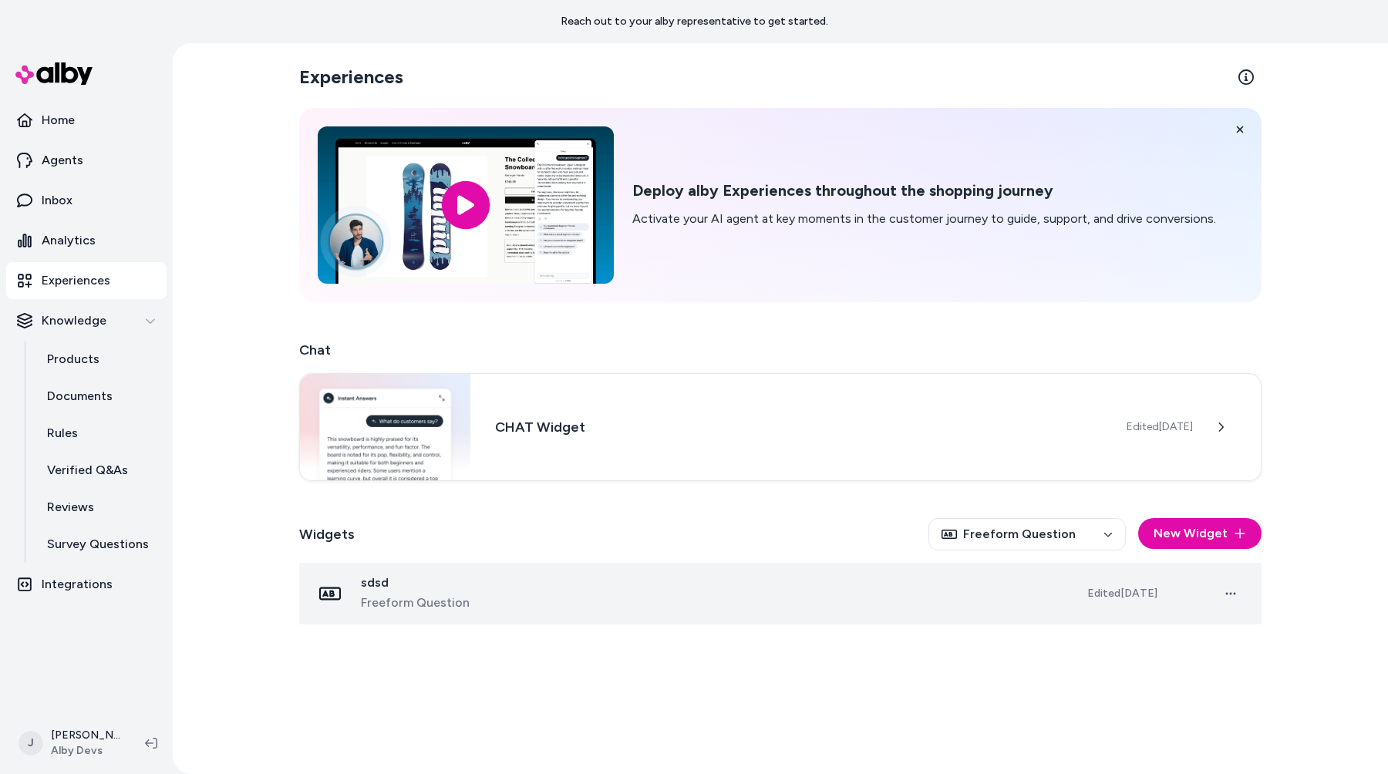
click at [858, 574] on td "sdsd Freeform Question" at bounding box center [687, 594] width 776 height 62
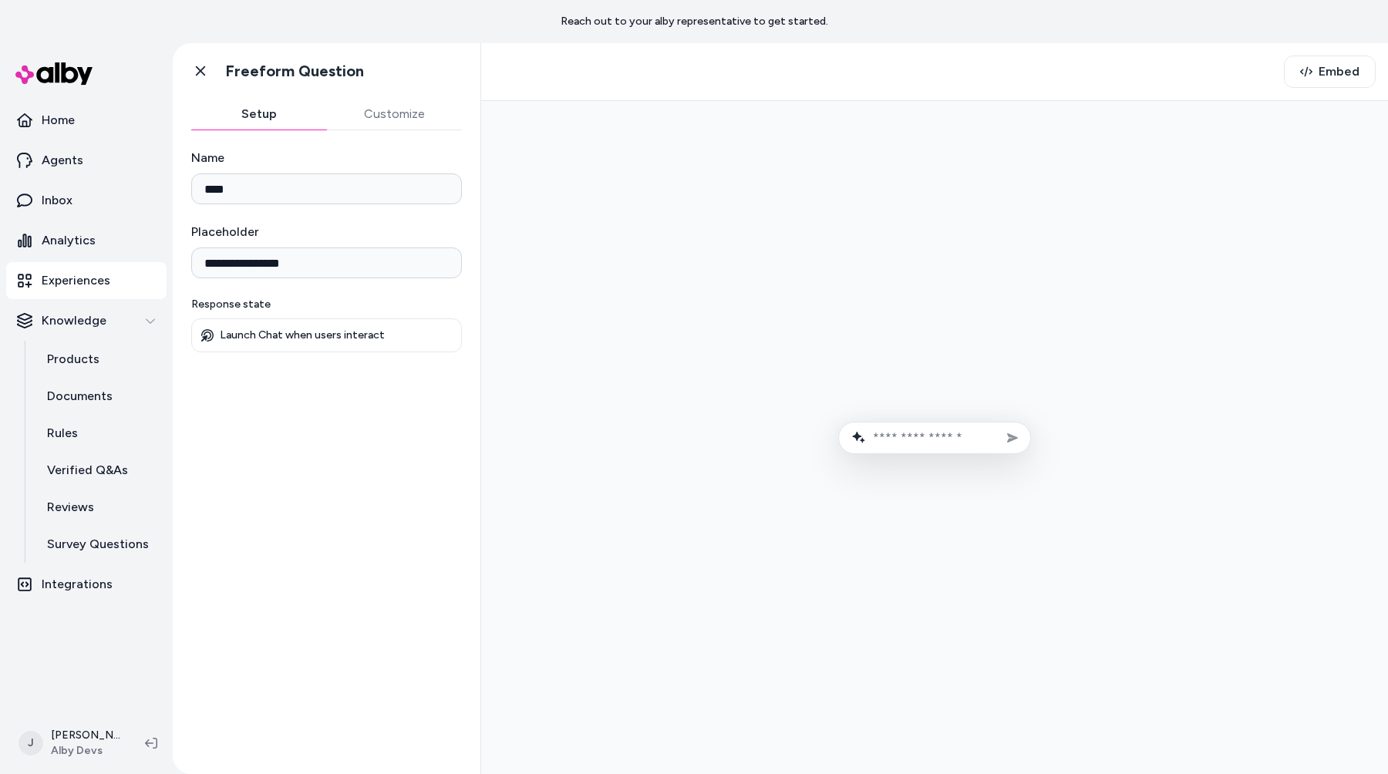
click at [1345, 52] on div "Embed" at bounding box center [934, 72] width 907 height 58
click at [1345, 62] on span "Embed" at bounding box center [1339, 71] width 41 height 19
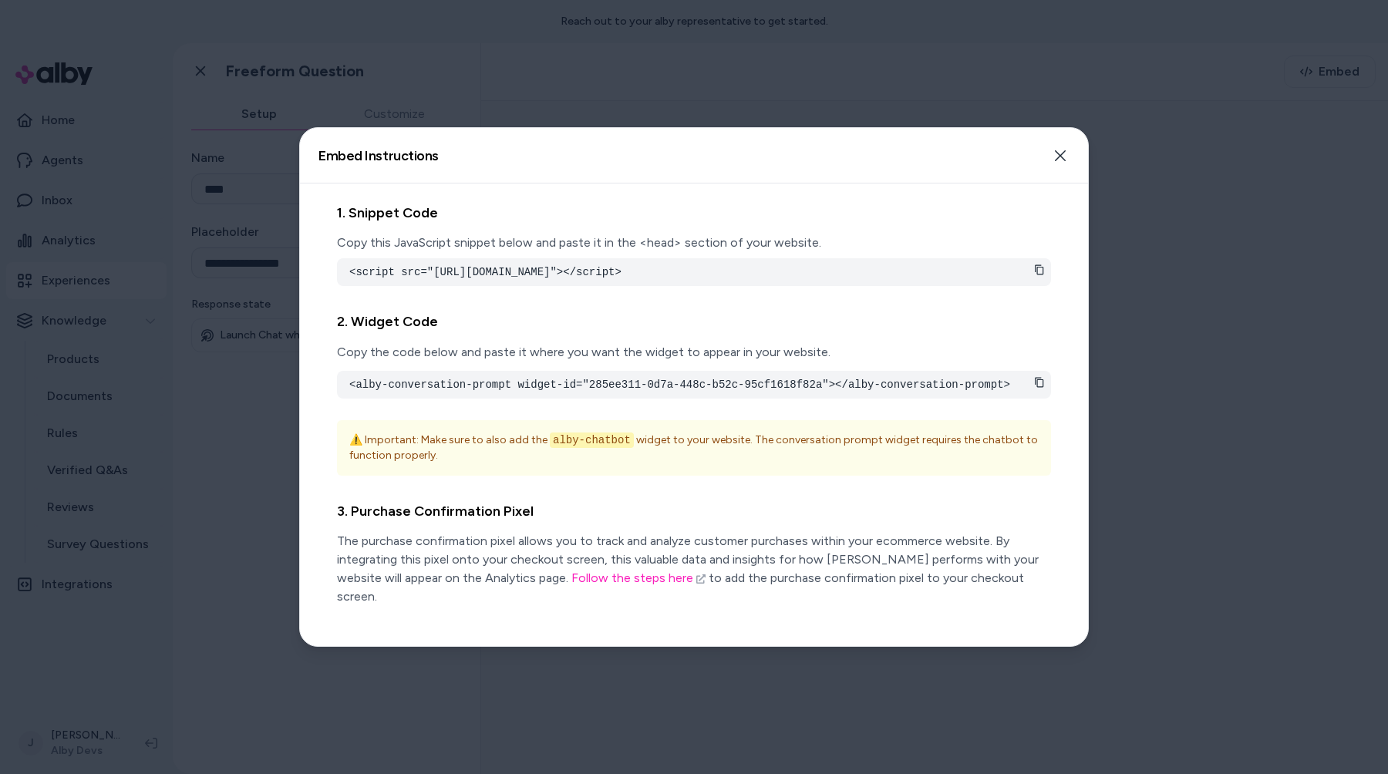
click at [923, 47] on div at bounding box center [694, 387] width 1388 height 774
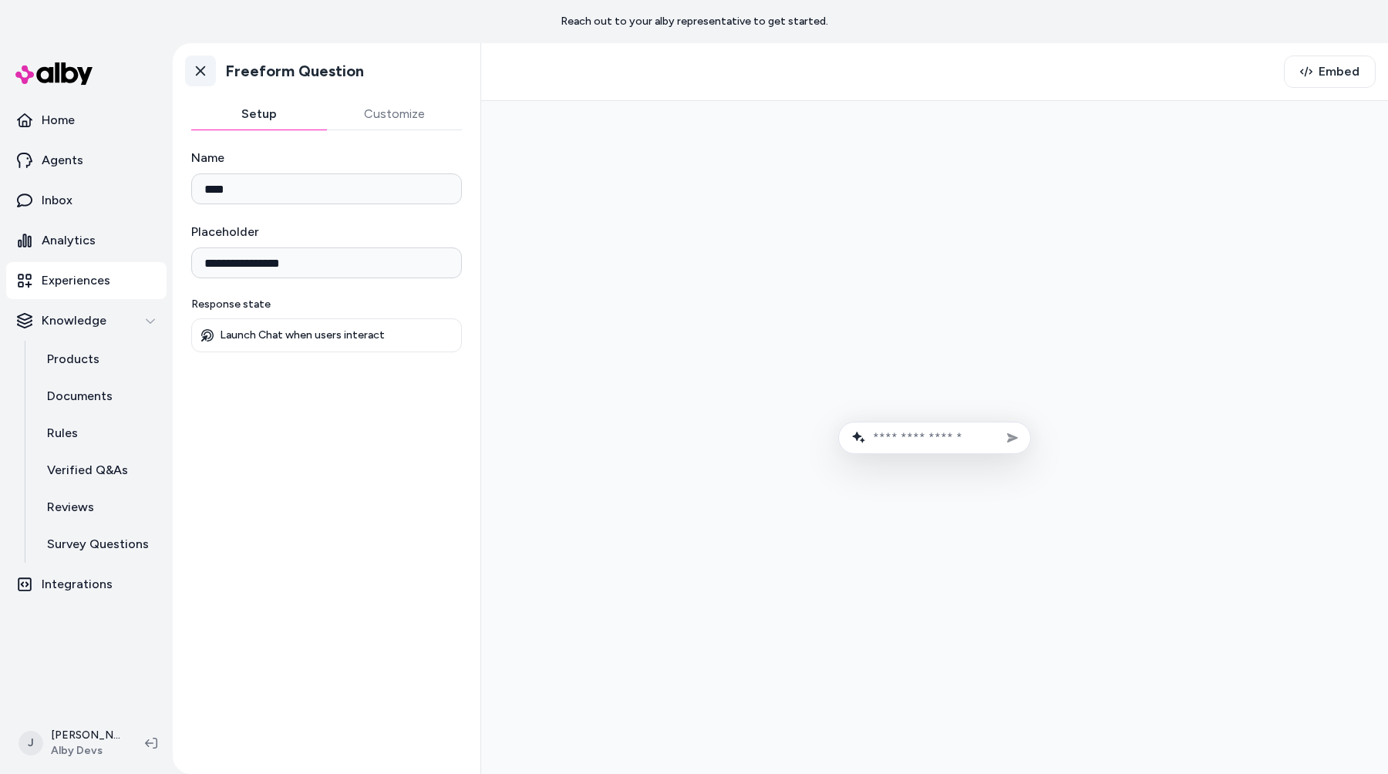
click at [196, 59] on link "Go back" at bounding box center [200, 71] width 31 height 31
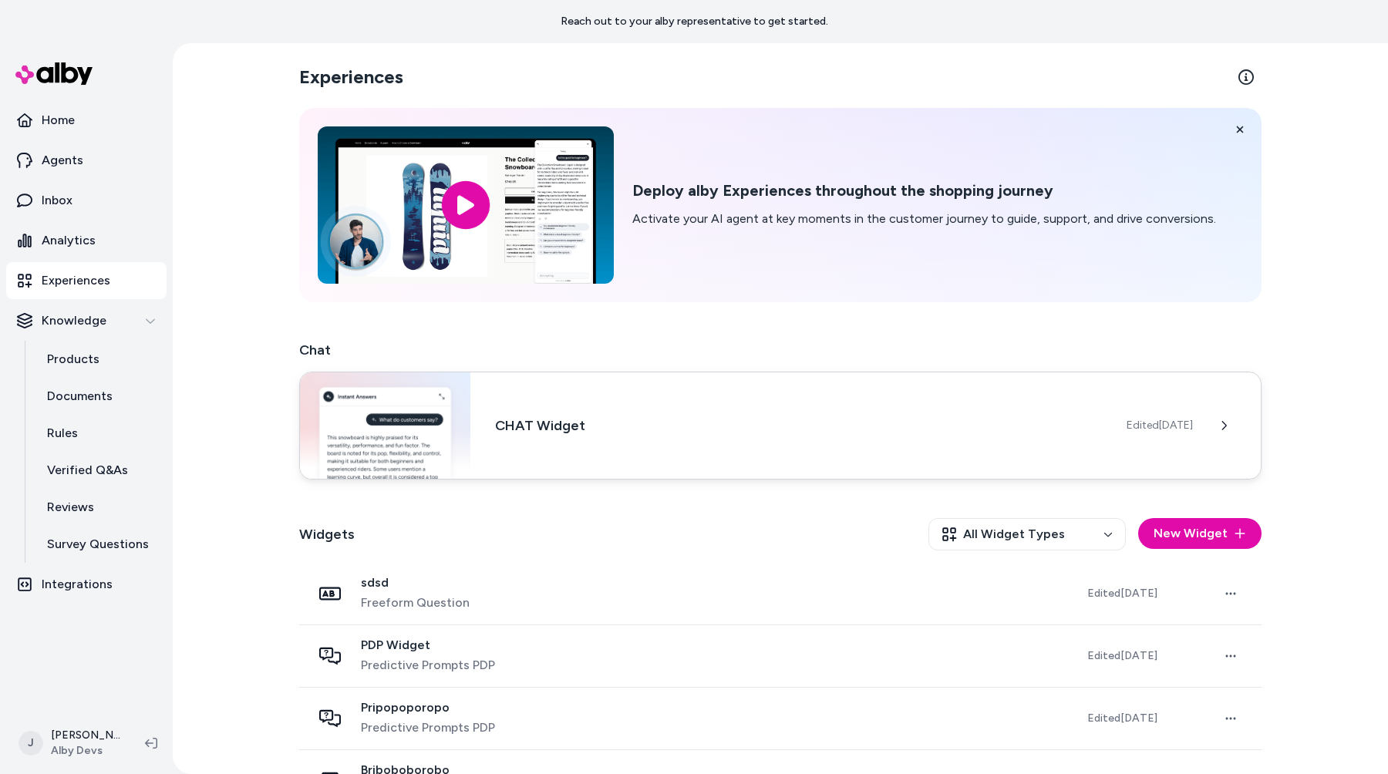
click at [910, 442] on div "CHAT Widget Edited [DATE]" at bounding box center [780, 426] width 962 height 108
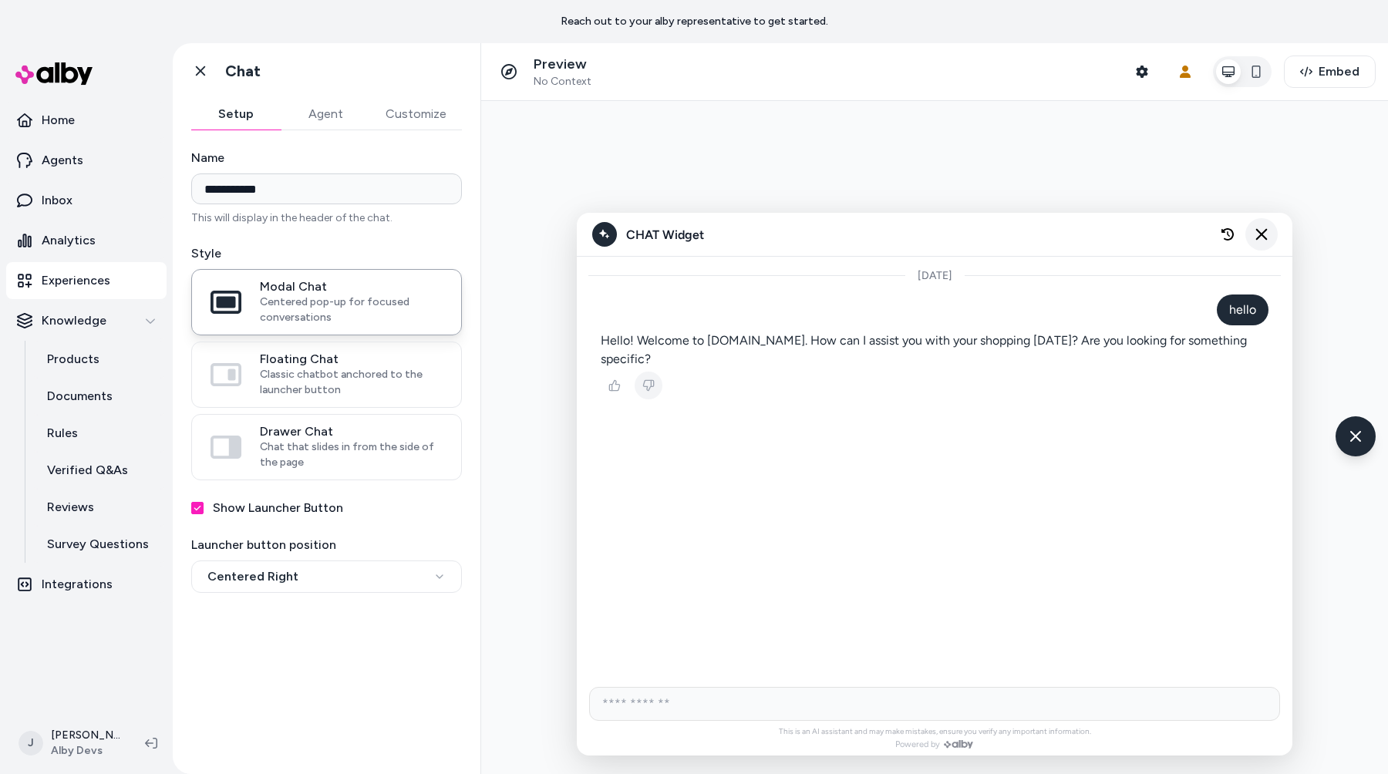
click at [1255, 238] on icon "Close chat" at bounding box center [1261, 234] width 13 height 13
